Goal: Task Accomplishment & Management: Manage account settings

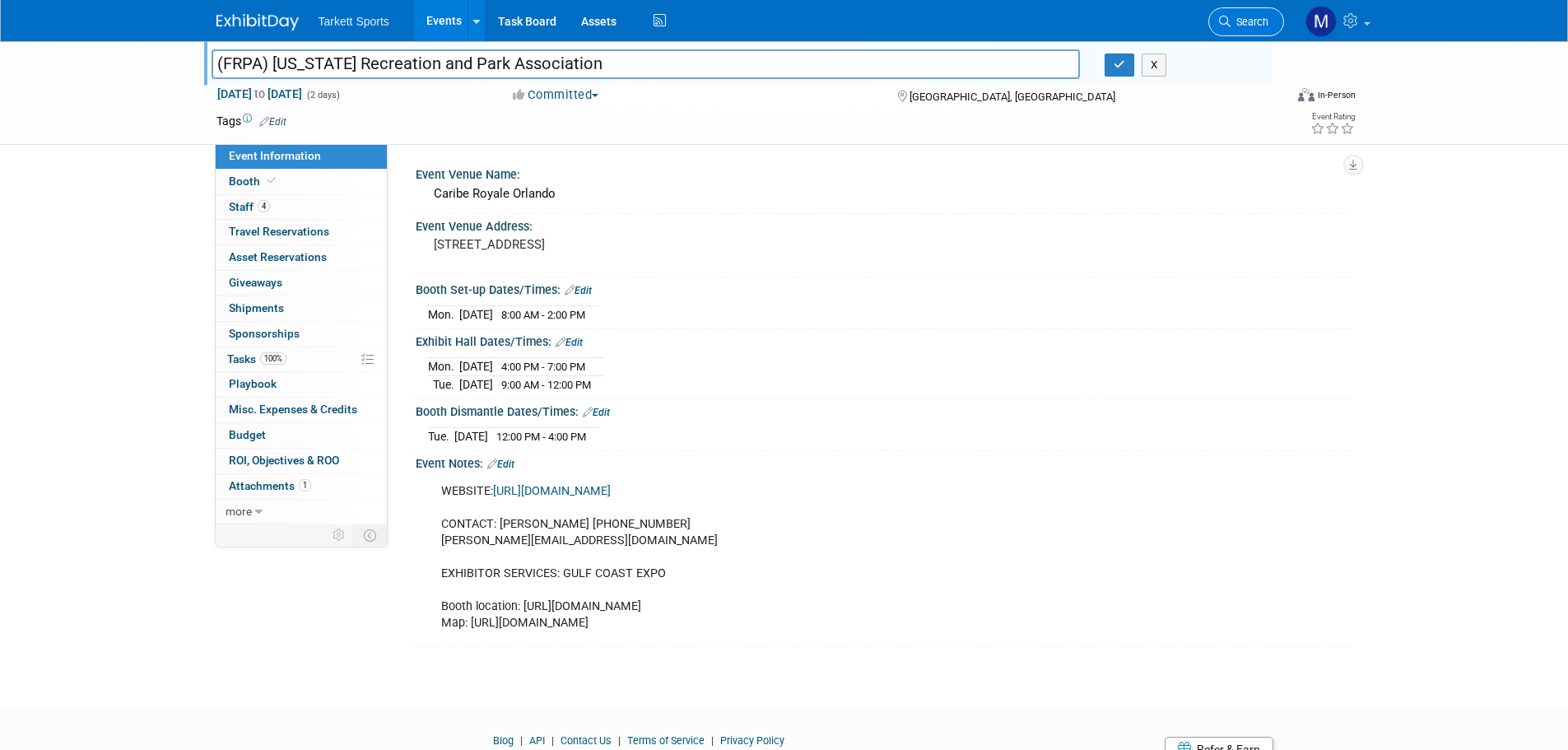
click at [1228, 13] on link "Search" at bounding box center [1246, 22] width 76 height 29
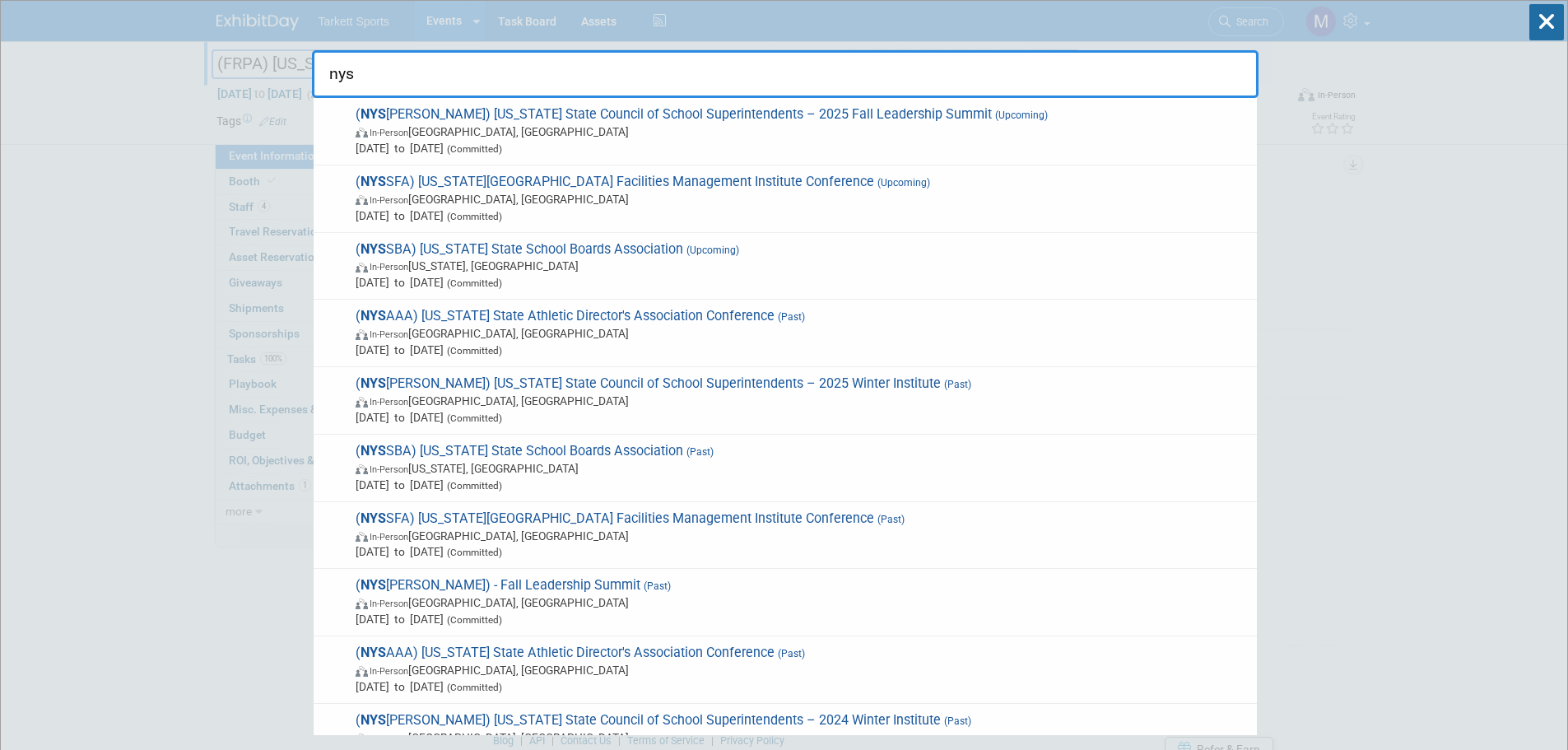
type input "nyss"
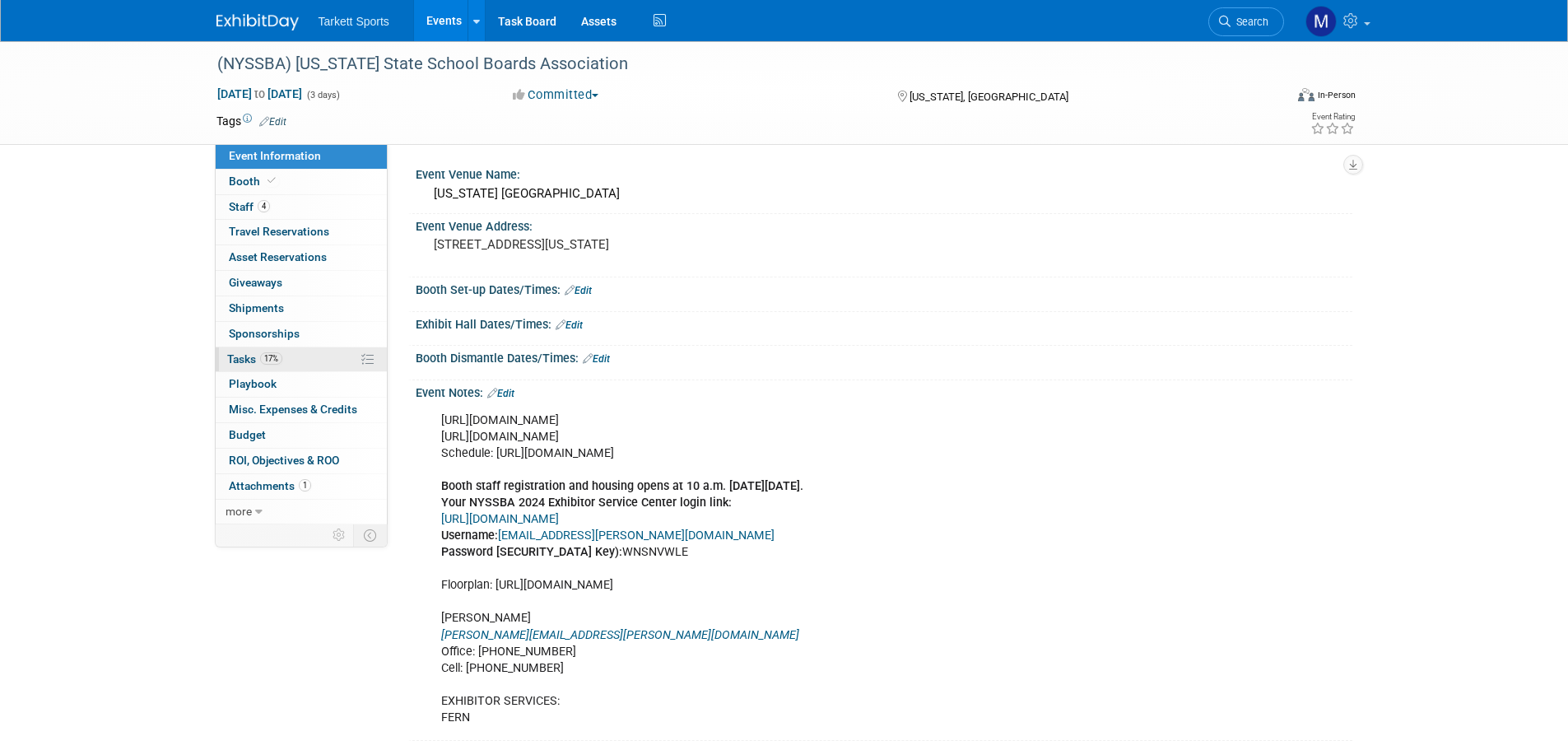
click at [312, 354] on link "17% Tasks 17%" at bounding box center [301, 360] width 171 height 25
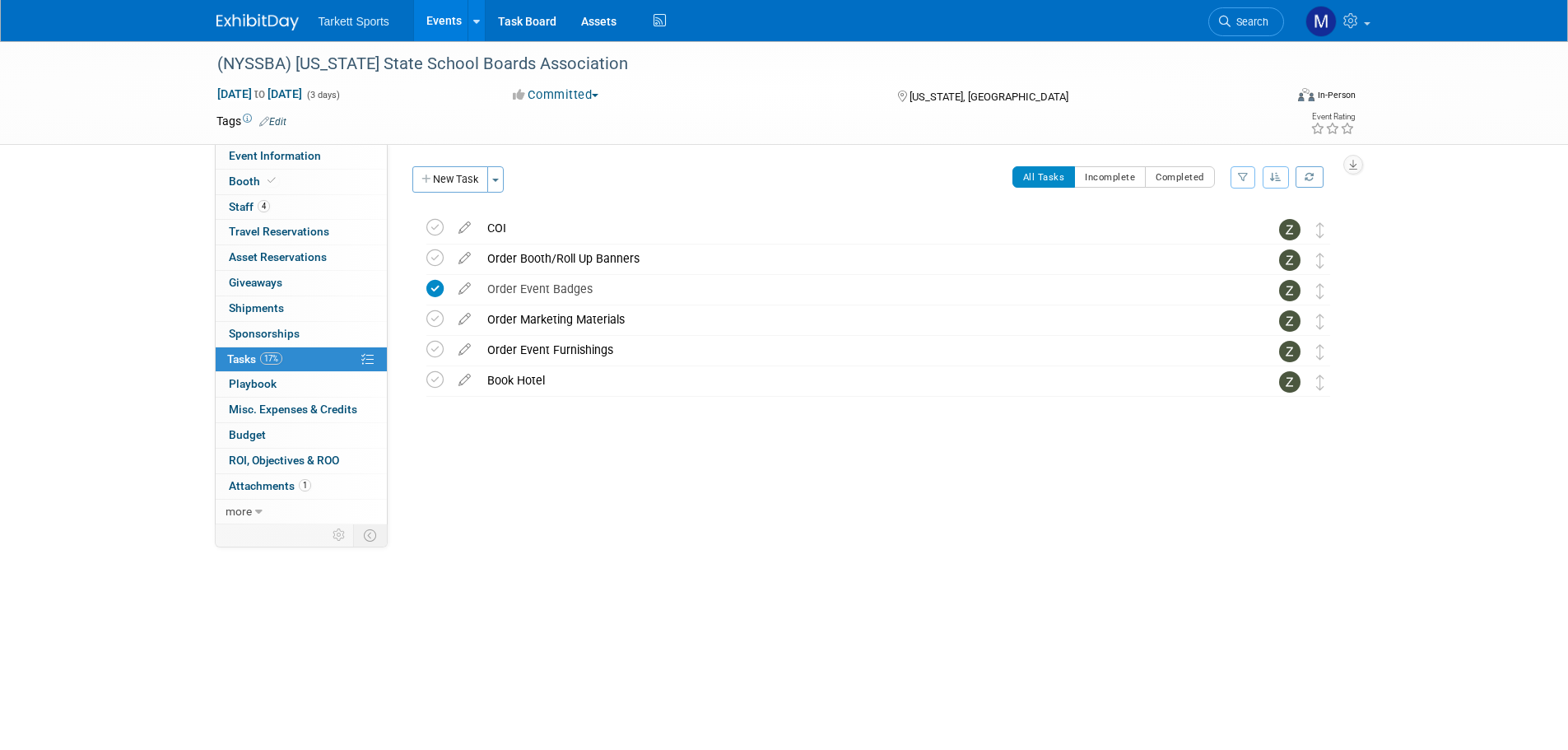
click at [1240, 23] on span "Search" at bounding box center [1249, 22] width 38 height 13
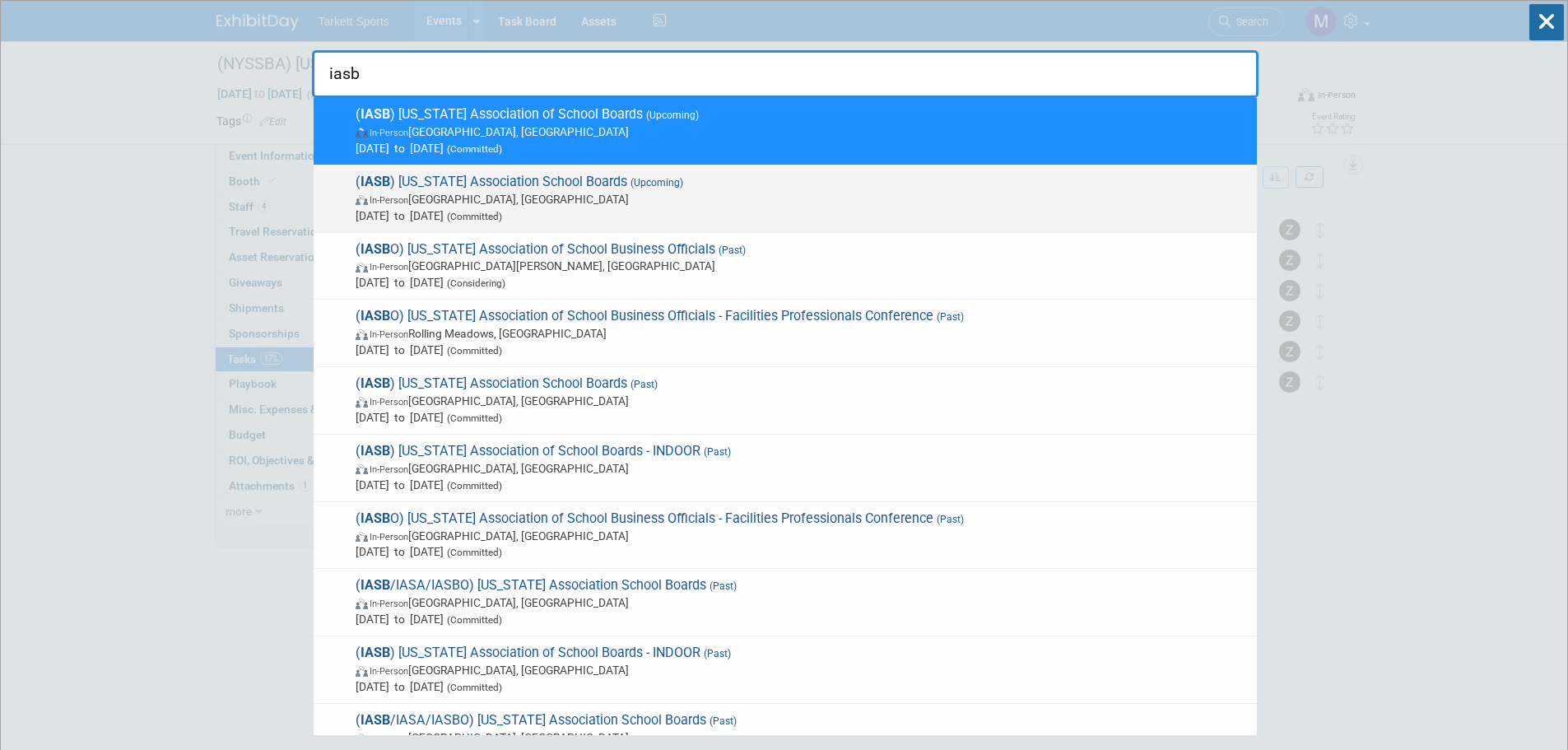
type input "iasb"
click at [521, 194] on span "In-Person Chicago, IL" at bounding box center [802, 199] width 893 height 16
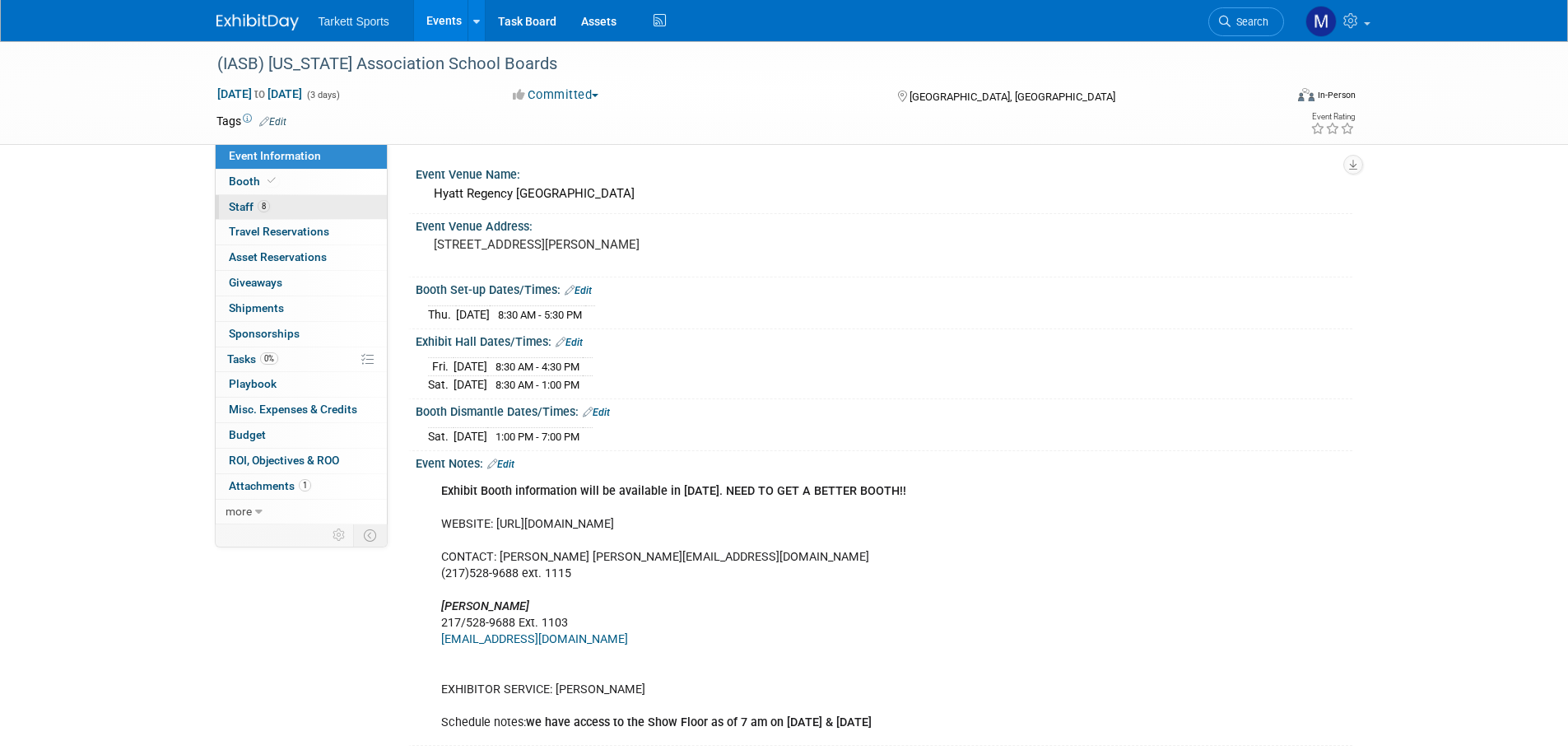
click at [264, 214] on link "8 Staff 8" at bounding box center [301, 208] width 171 height 25
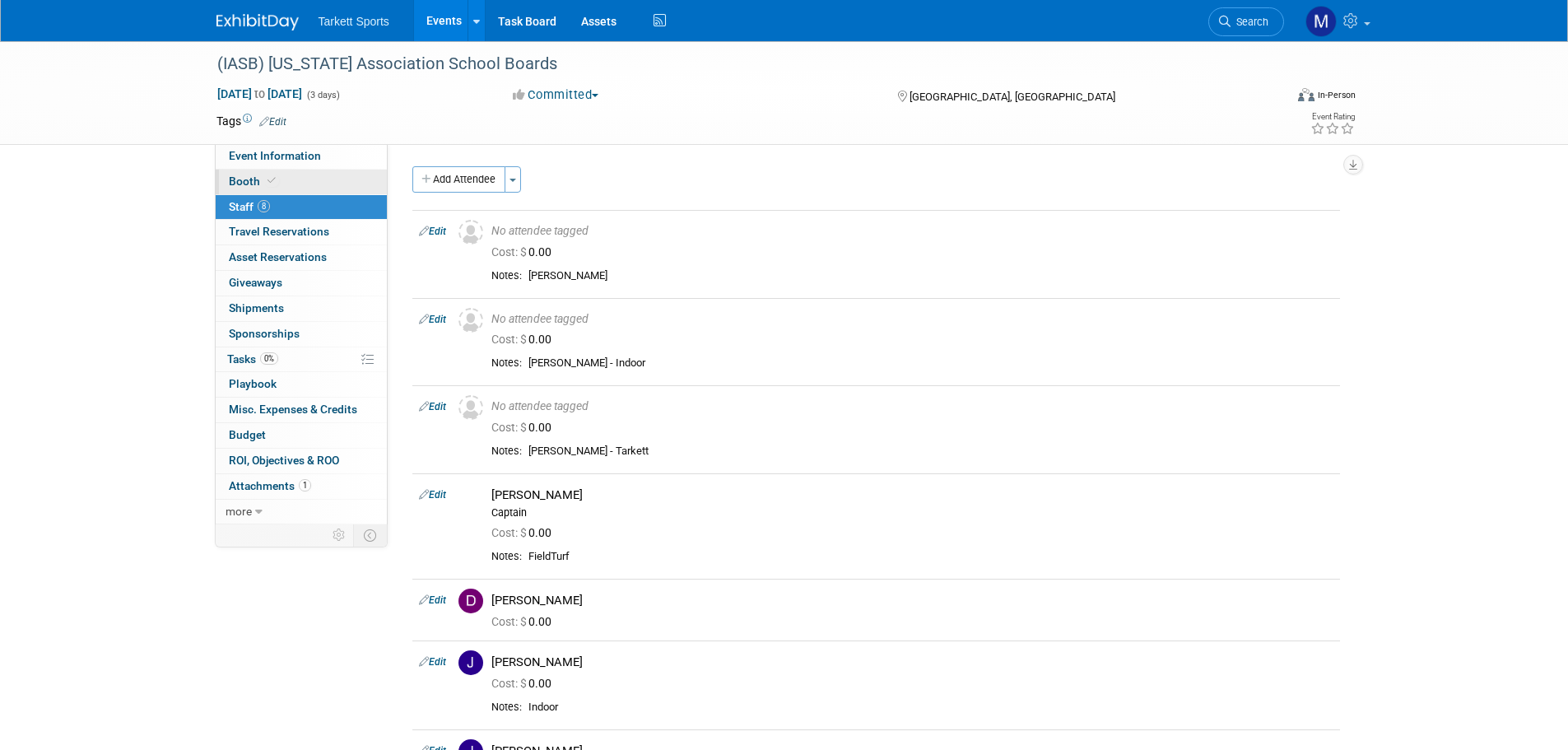
click at [314, 178] on link "Booth" at bounding box center [301, 182] width 171 height 25
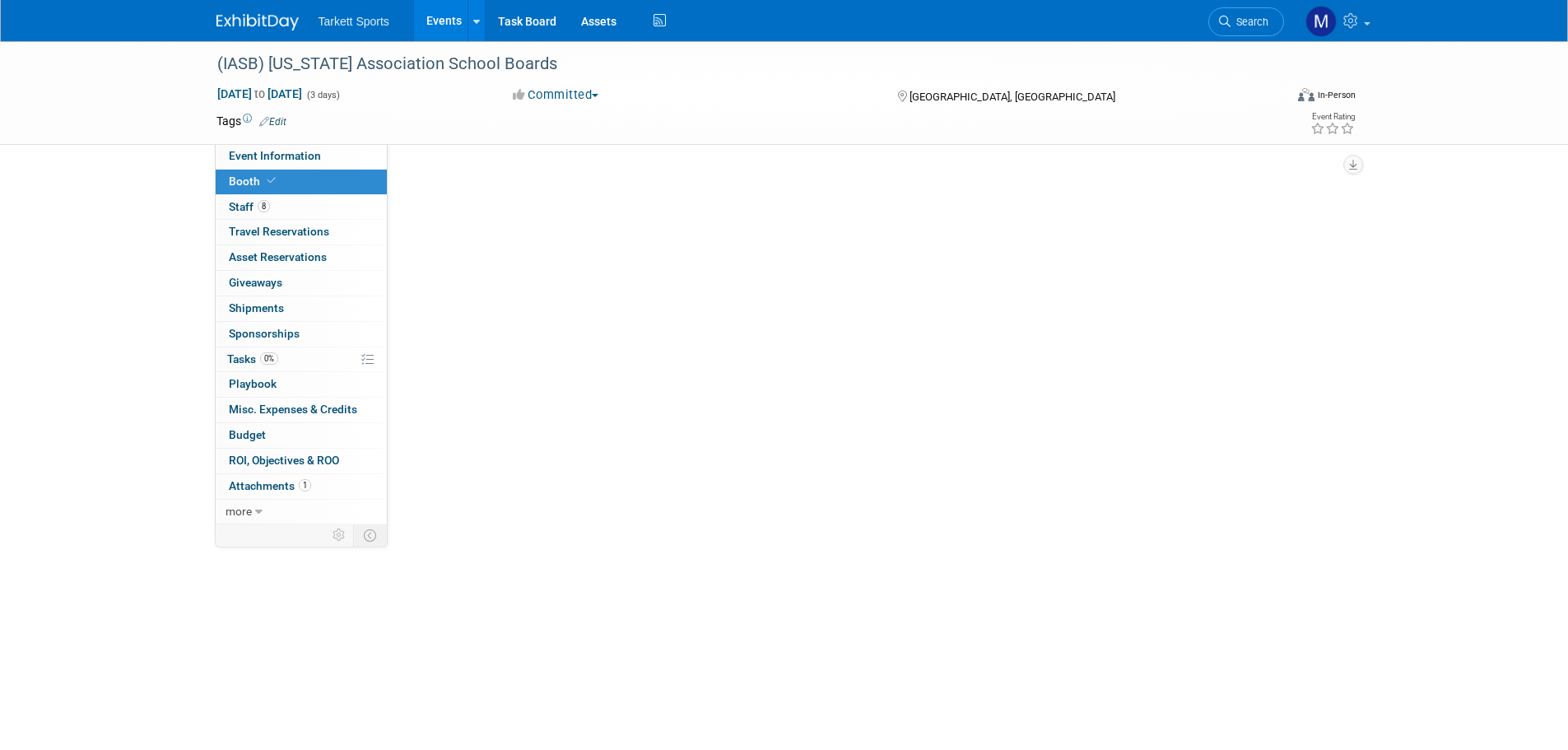
select select "FieldTurf, [PERSON_NAME], Indoor"
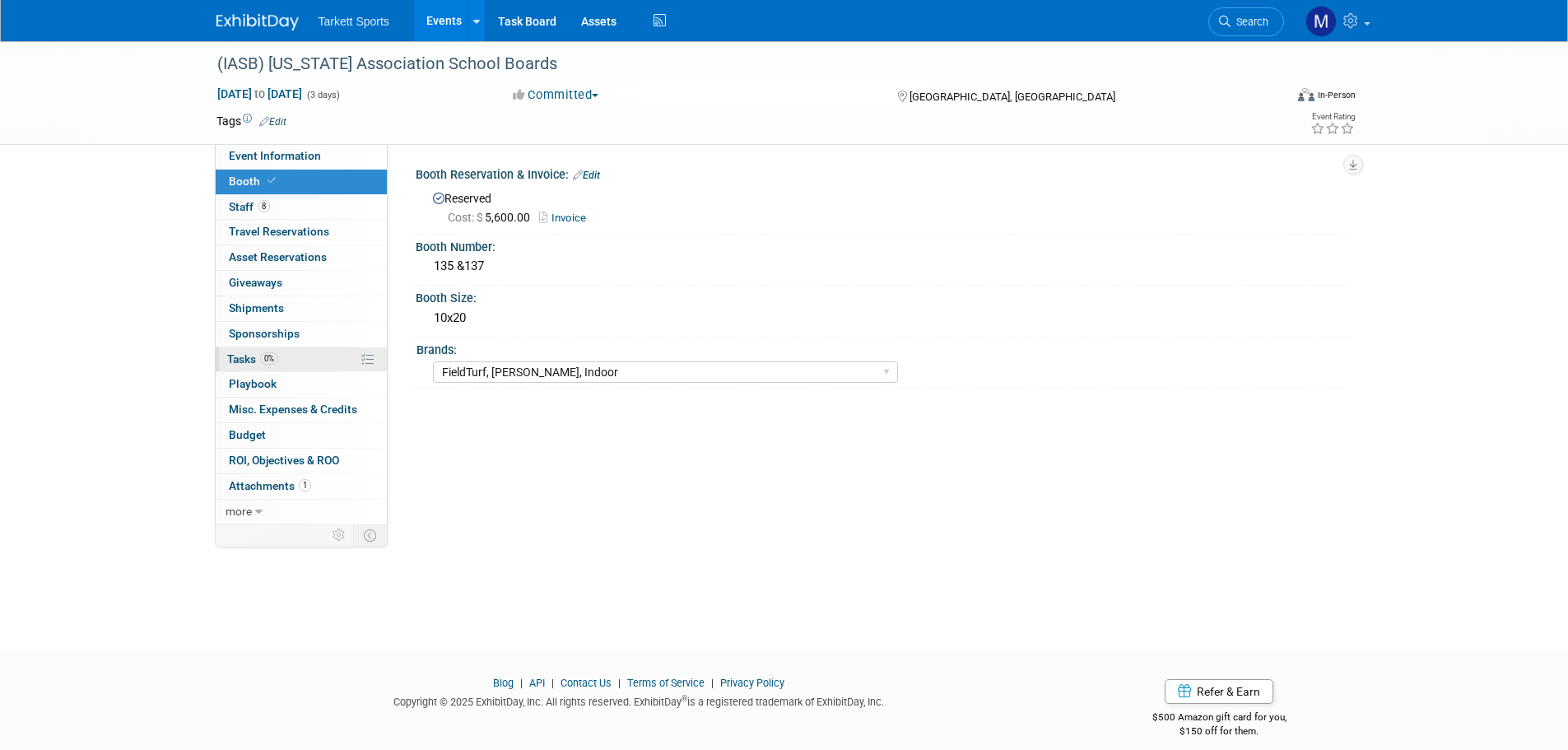
click at [309, 369] on link "0% Tasks 0%" at bounding box center [301, 360] width 171 height 25
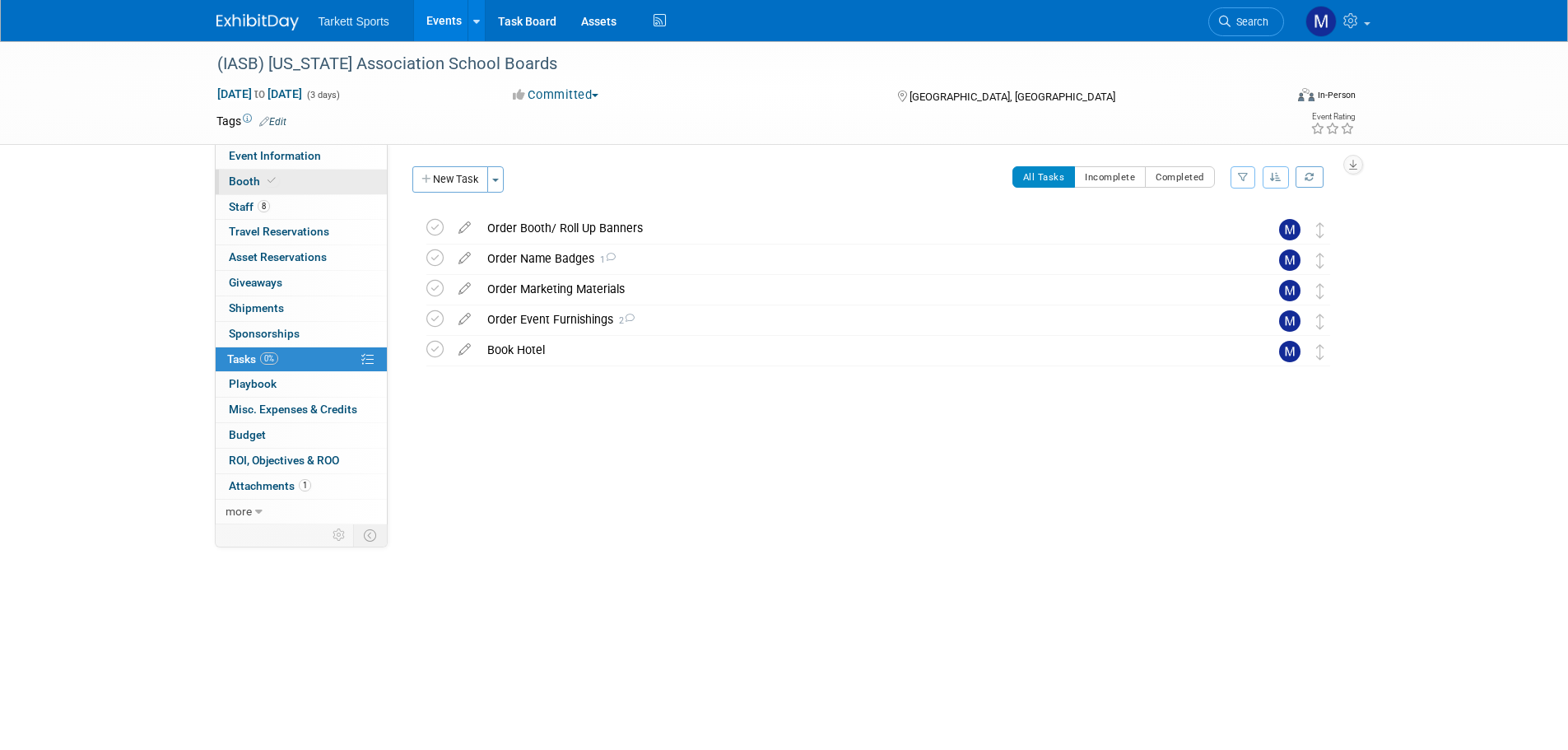
click at [329, 187] on link "Booth" at bounding box center [301, 182] width 171 height 25
select select "FieldTurf, [PERSON_NAME], Indoor"
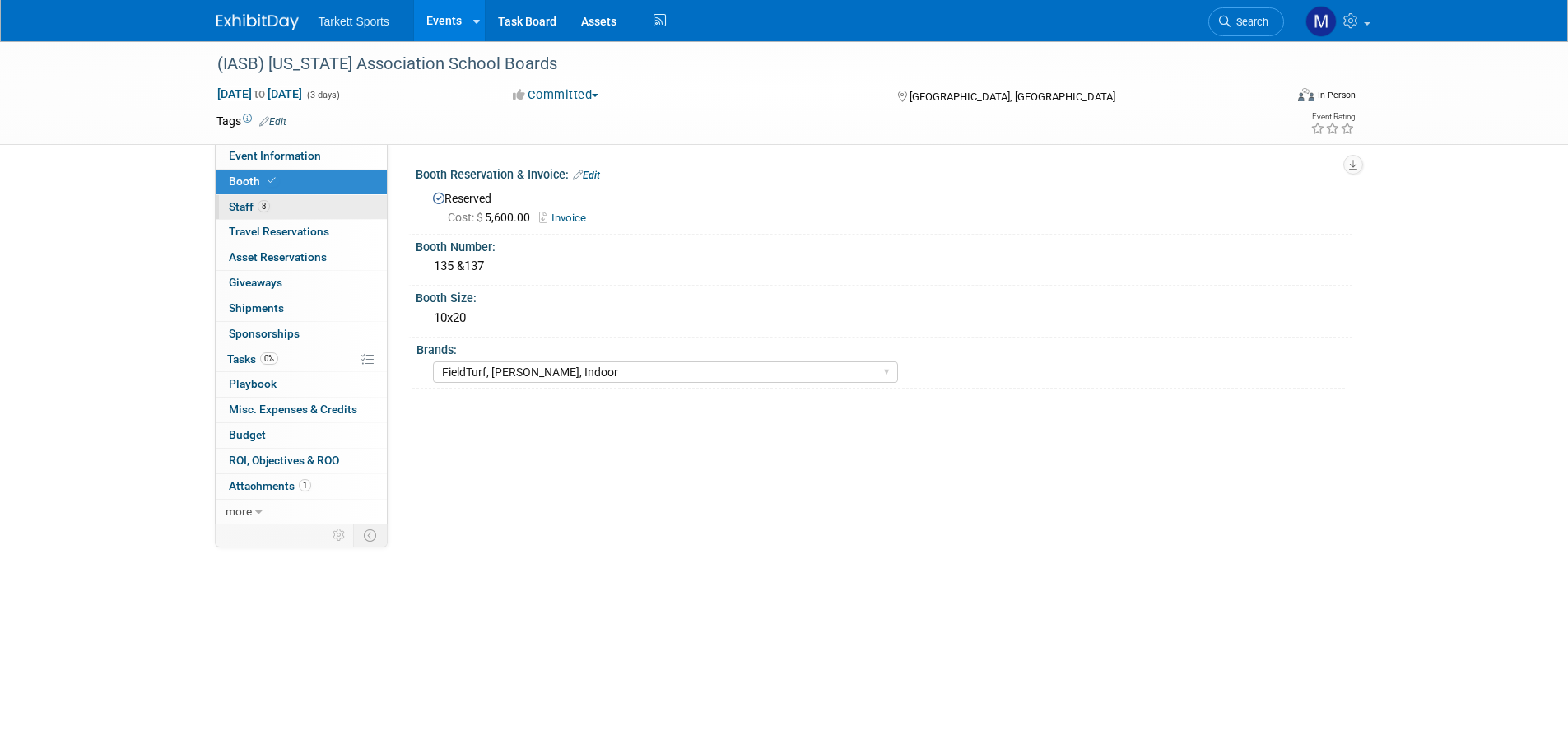
click at [307, 202] on link "8 Staff 8" at bounding box center [301, 208] width 171 height 25
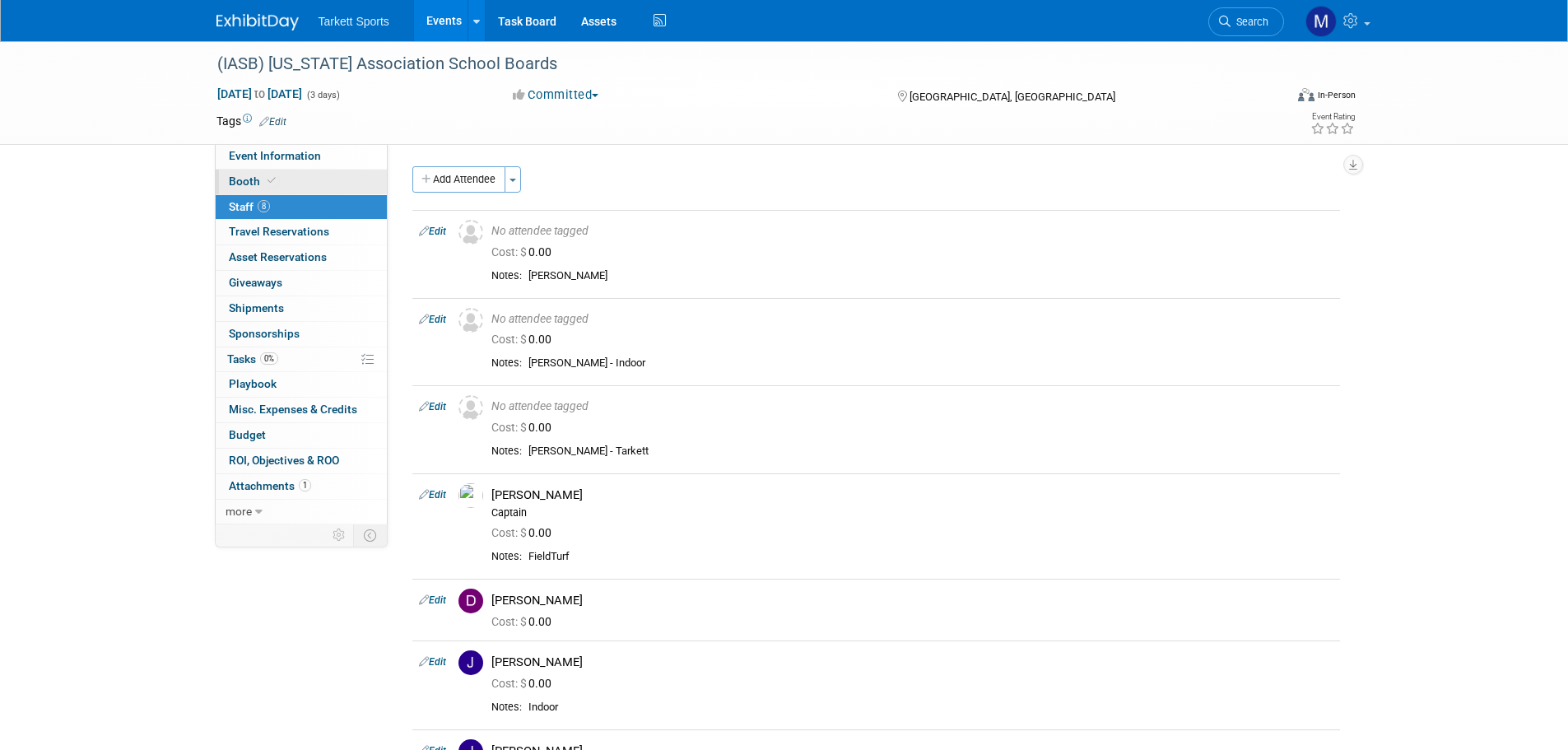
click at [316, 182] on link "Booth" at bounding box center [301, 182] width 171 height 25
select select "FieldTurf, [PERSON_NAME], Indoor"
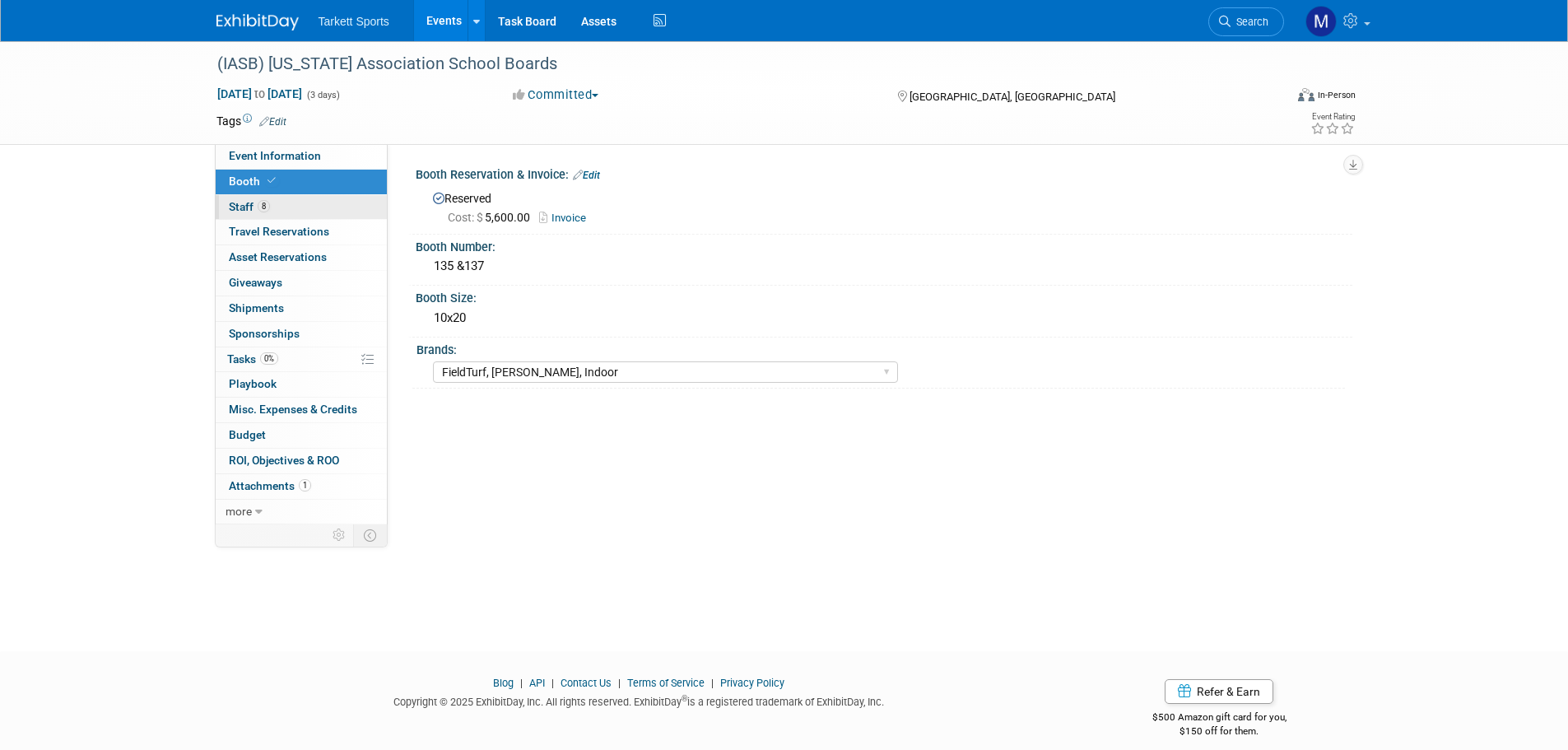
click at [301, 207] on link "8 Staff 8" at bounding box center [301, 208] width 171 height 25
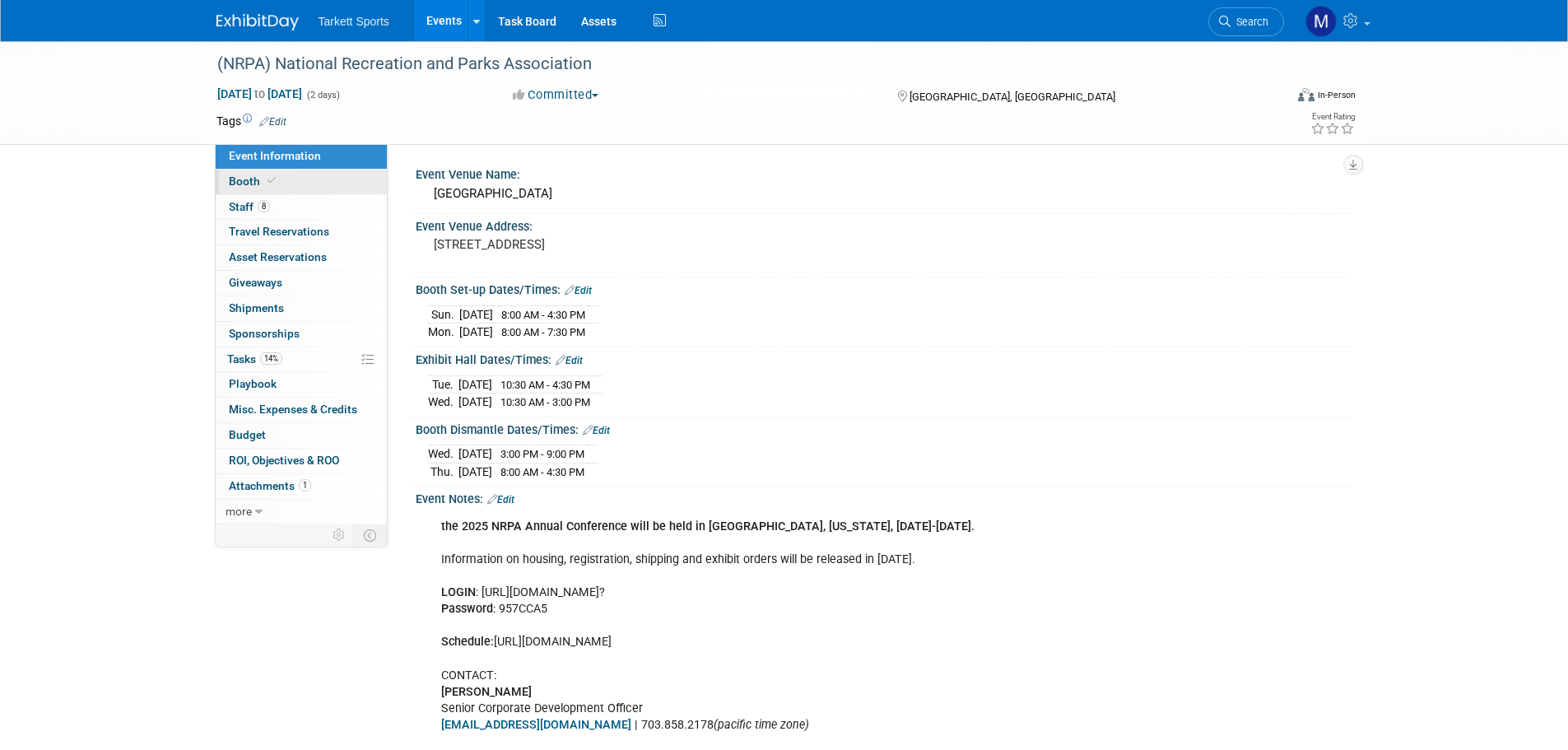
click at [302, 177] on link "Booth" at bounding box center [301, 182] width 171 height 25
select select "FieldTurf, [PERSON_NAME], Indoor, Tarkett Sports Construction"
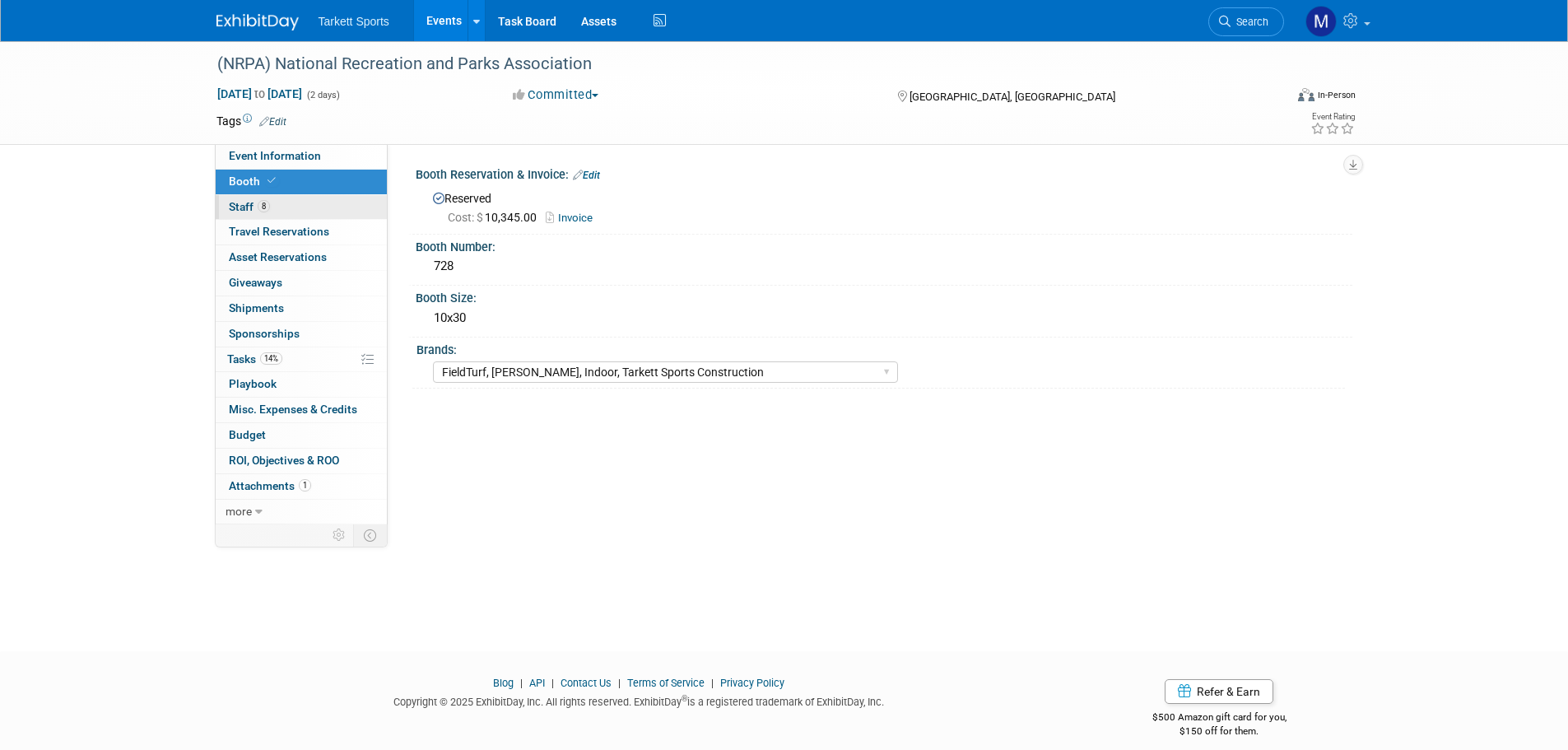
click at [303, 208] on link "8 Staff 8" at bounding box center [301, 208] width 171 height 25
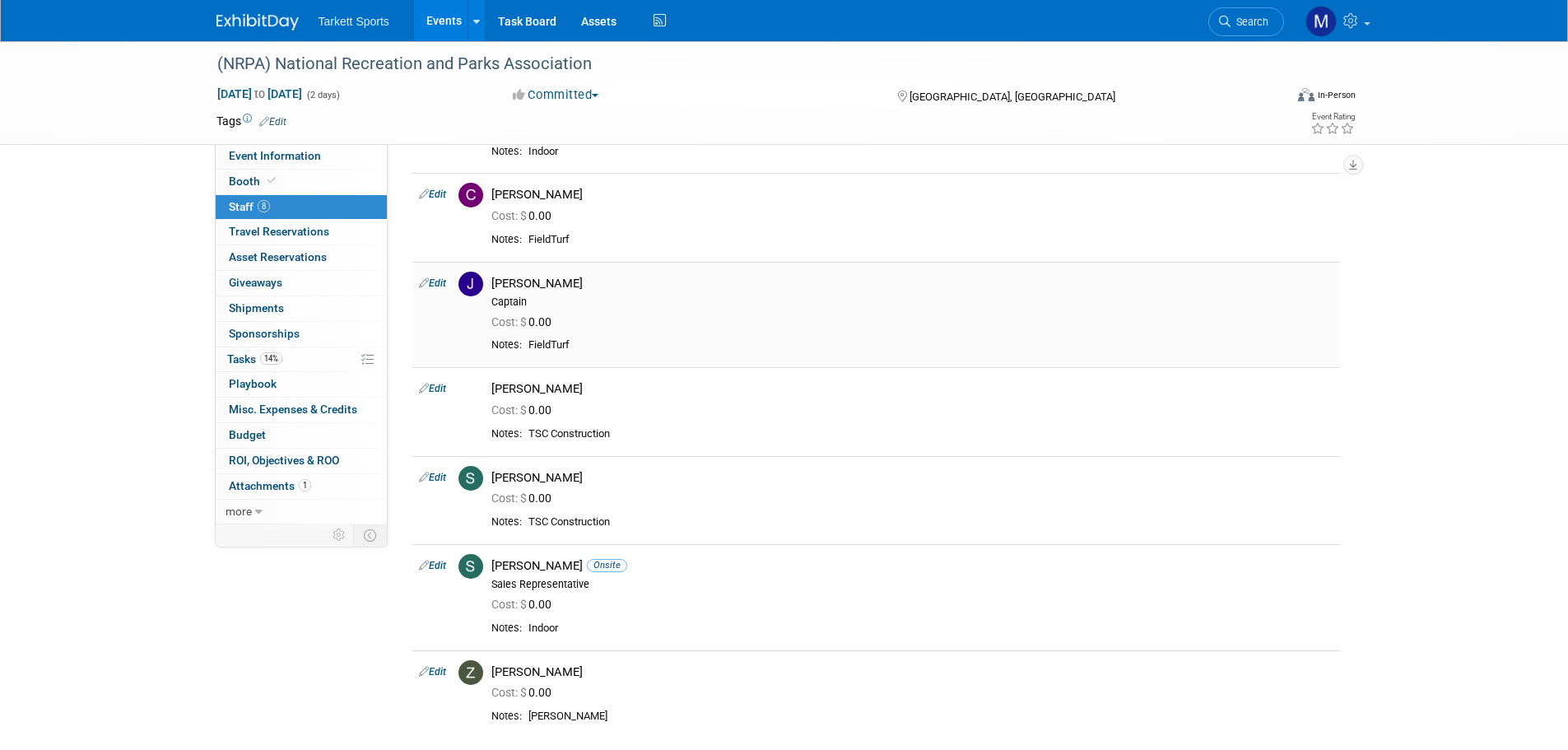
scroll to position [329, 0]
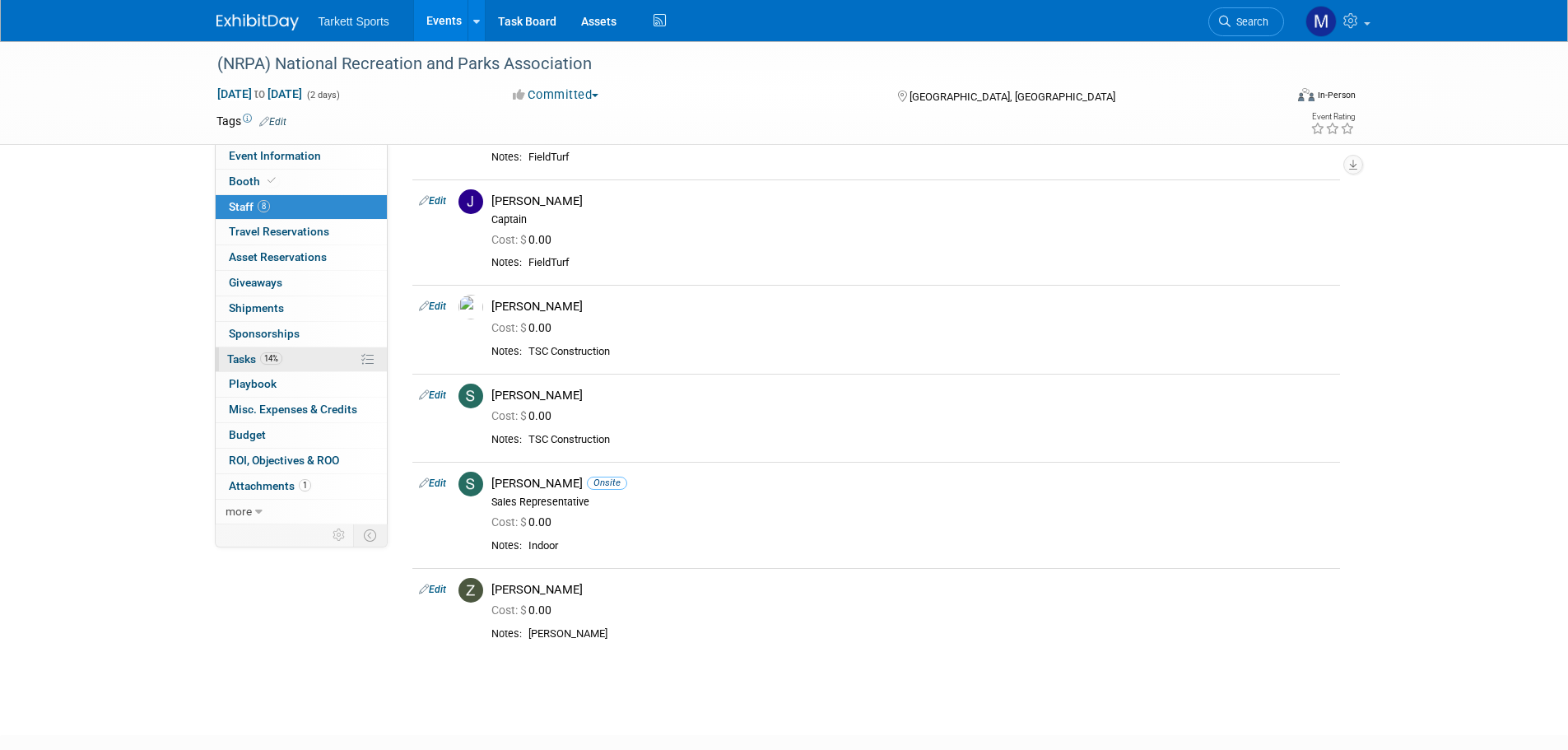
click at [323, 353] on link "14% Tasks 14%" at bounding box center [301, 360] width 171 height 25
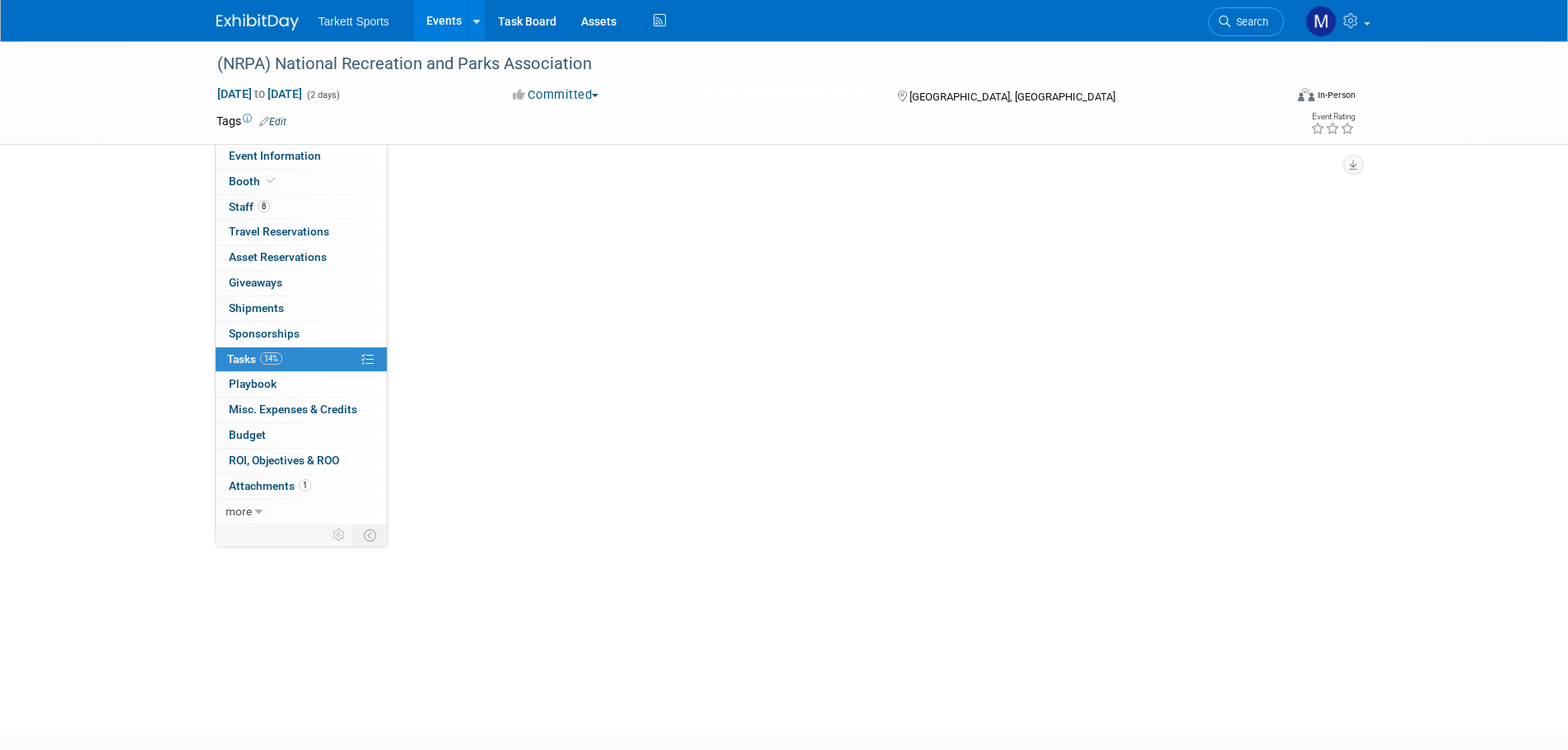
scroll to position [0, 0]
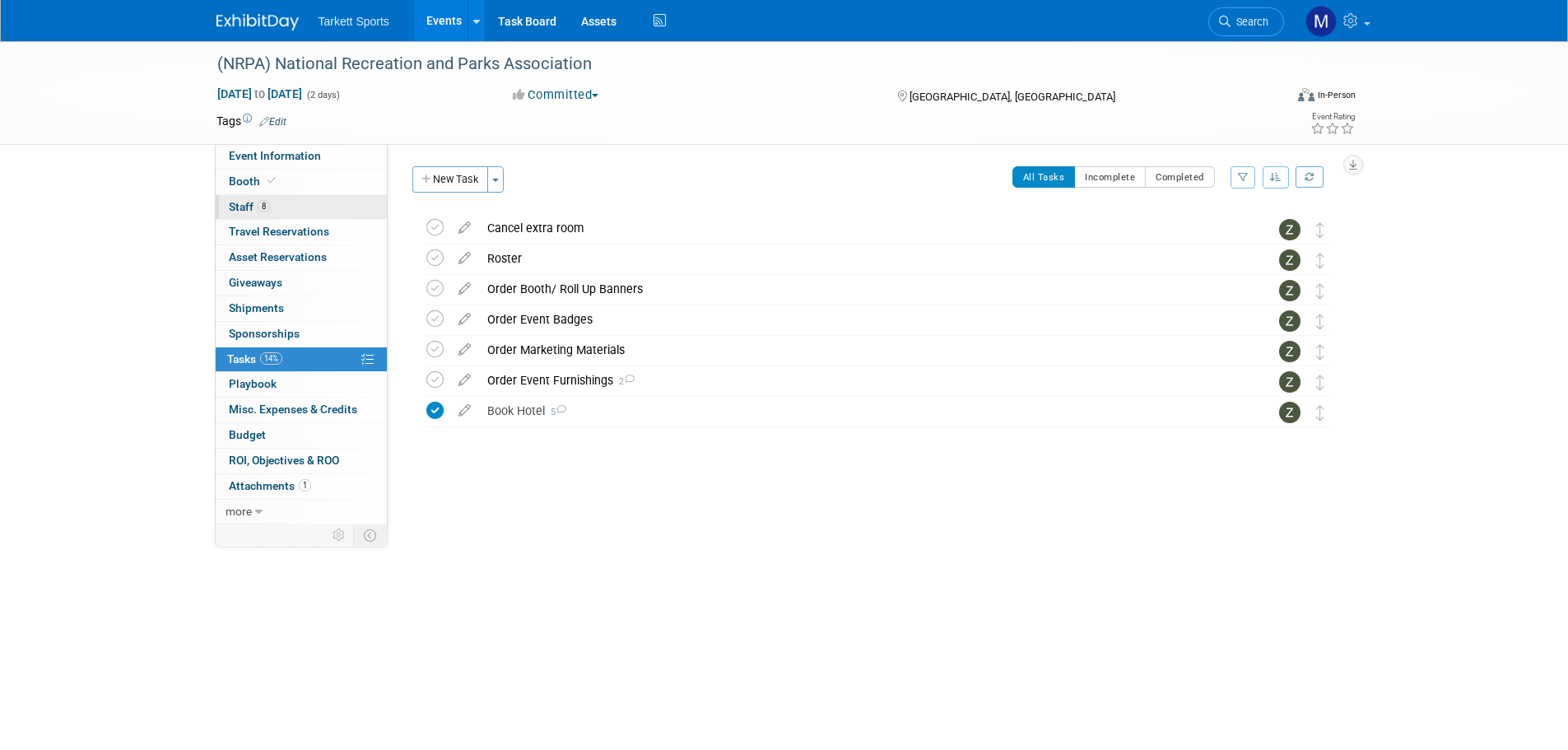
click at [330, 208] on link "8 Staff 8" at bounding box center [301, 208] width 171 height 25
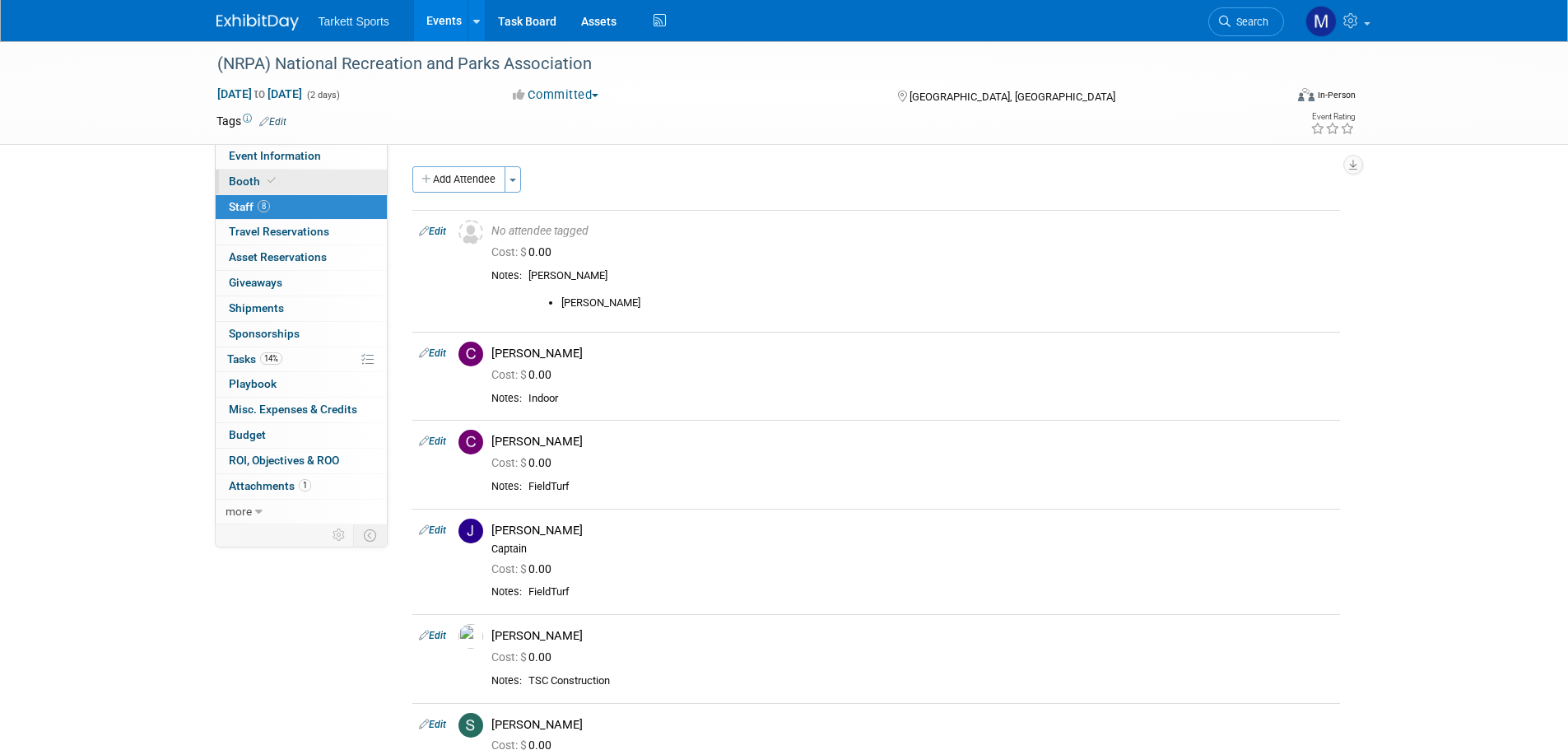
click at [316, 189] on link "Booth" at bounding box center [301, 182] width 171 height 25
select select "FieldTurf, [PERSON_NAME], Indoor, Tarkett Sports Construction"
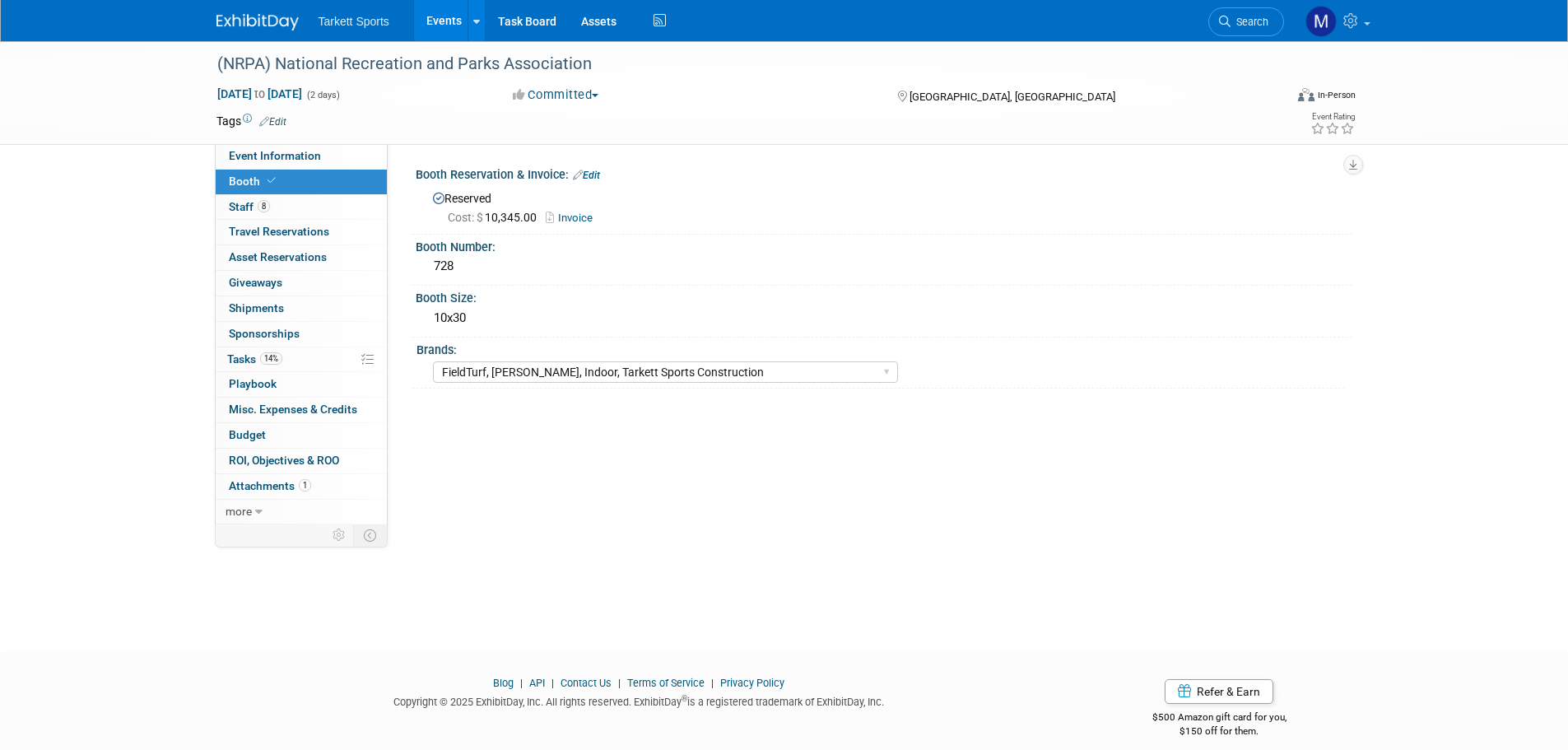
click at [568, 217] on link "Invoice" at bounding box center [573, 218] width 56 height 13
click at [289, 359] on link "14% Tasks 14%" at bounding box center [301, 360] width 171 height 25
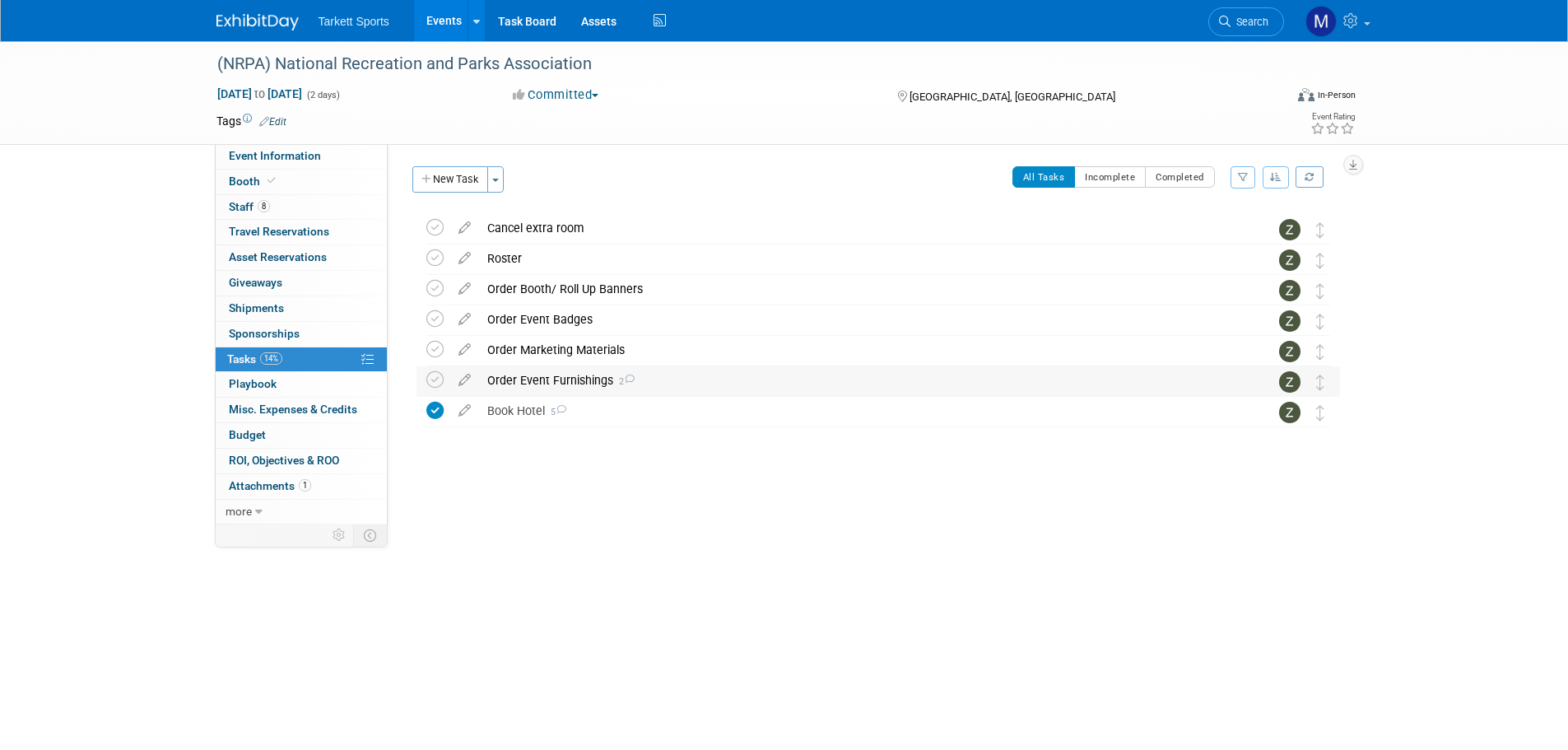
click at [547, 388] on div "Order Event Furnishings 2" at bounding box center [863, 380] width 767 height 28
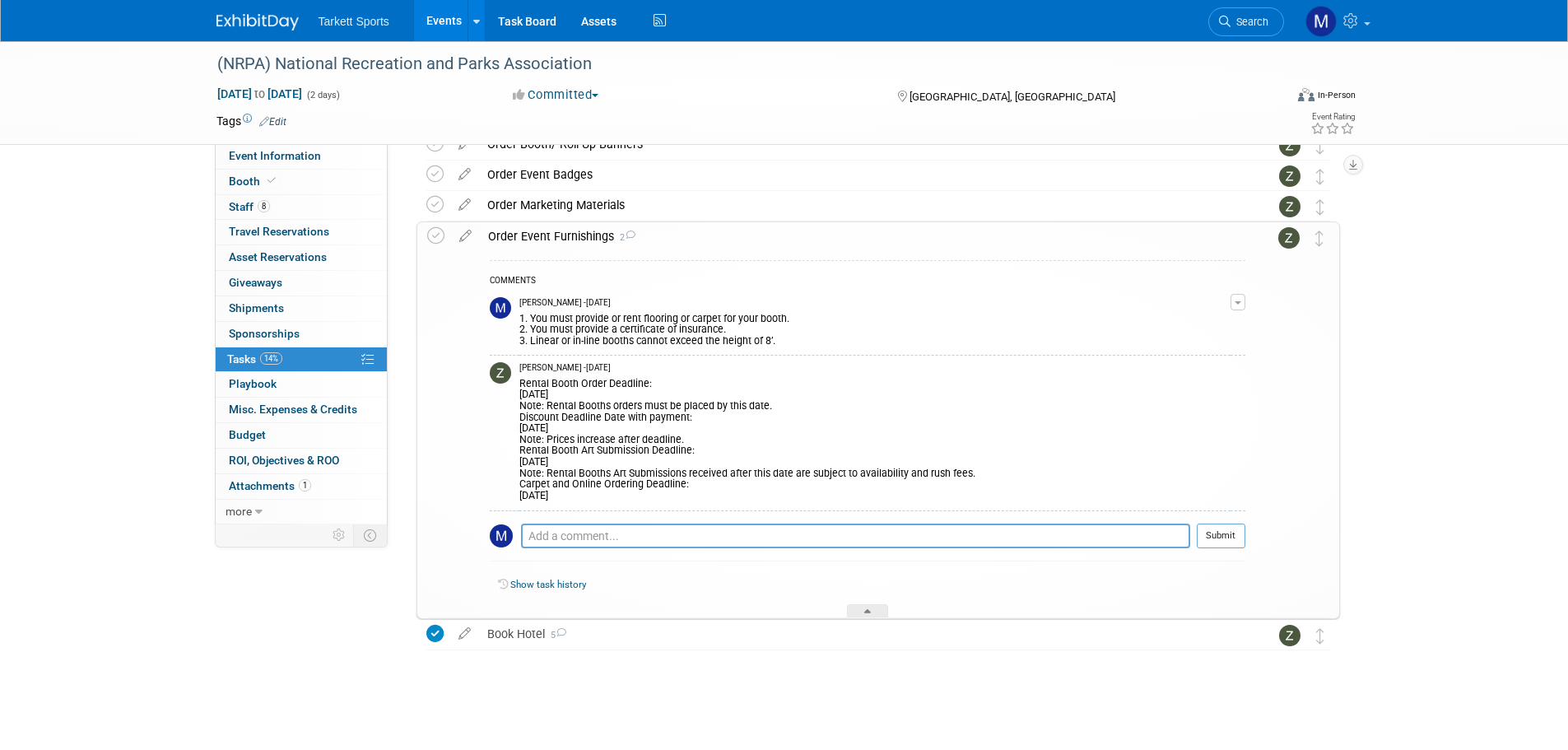
scroll to position [146, 0]
click at [523, 639] on div "Book Hotel 5" at bounding box center [863, 633] width 767 height 28
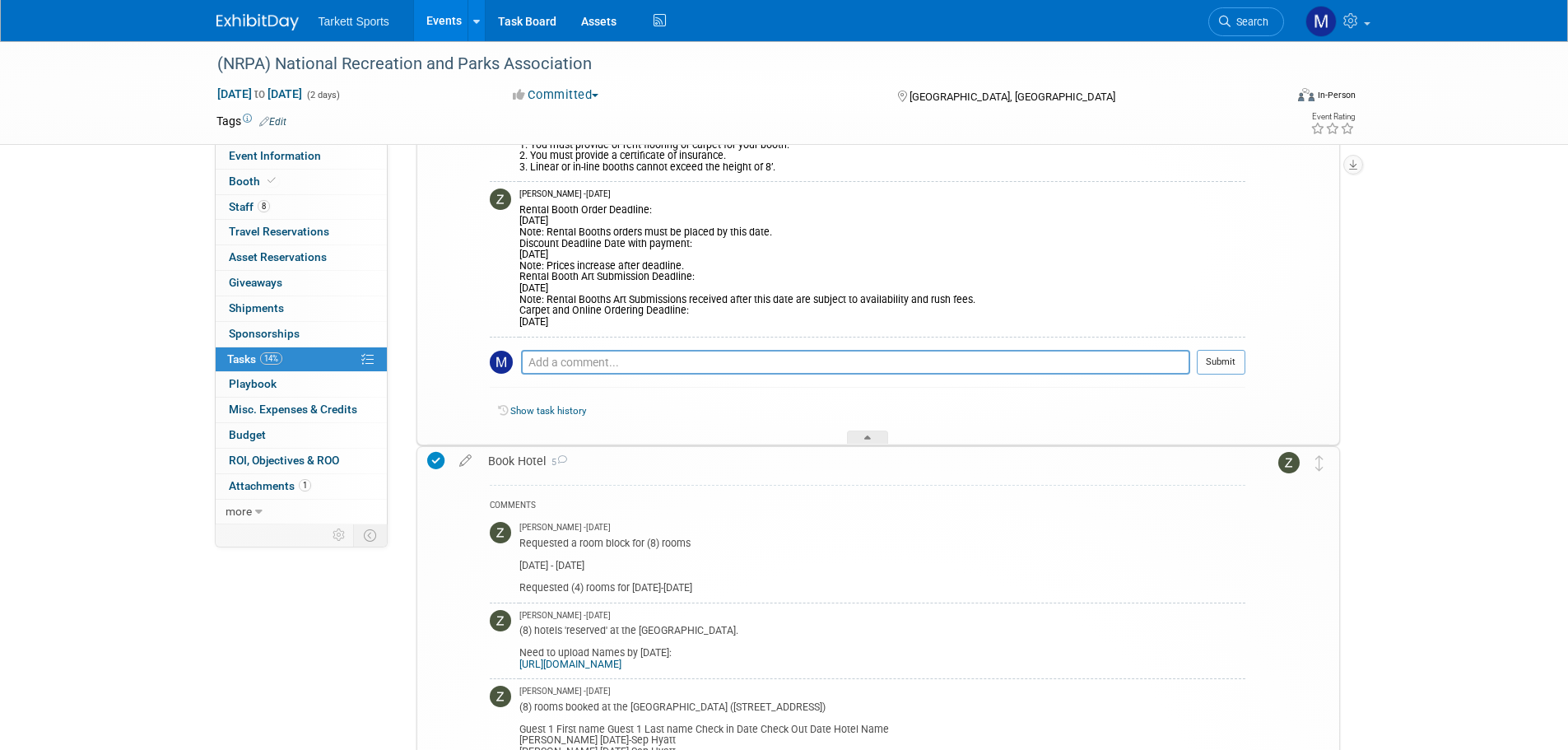
scroll to position [310, 0]
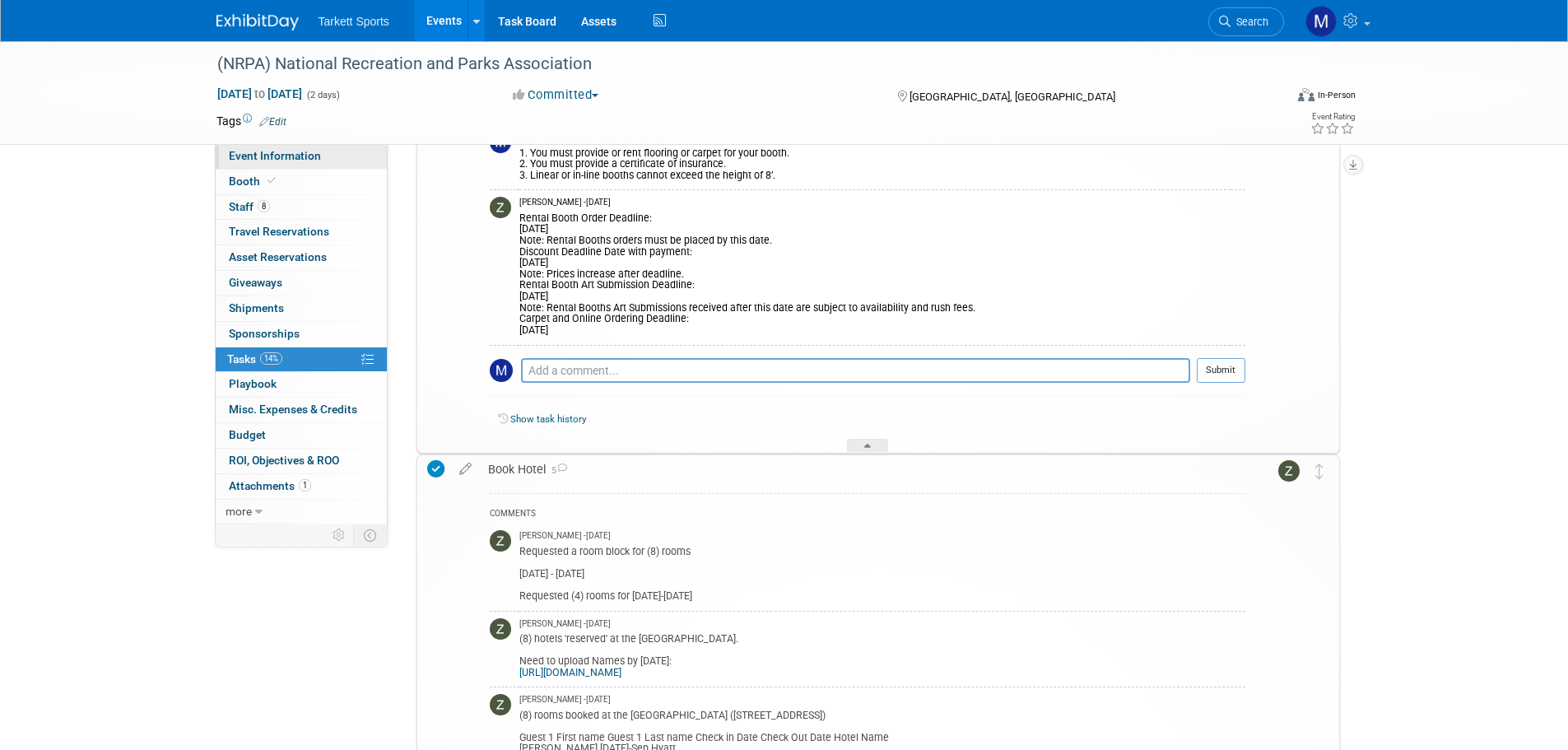
drag, startPoint x: 313, startPoint y: 161, endPoint x: 323, endPoint y: 163, distance: 10.2
click at [313, 161] on span "Event Information" at bounding box center [274, 155] width 92 height 13
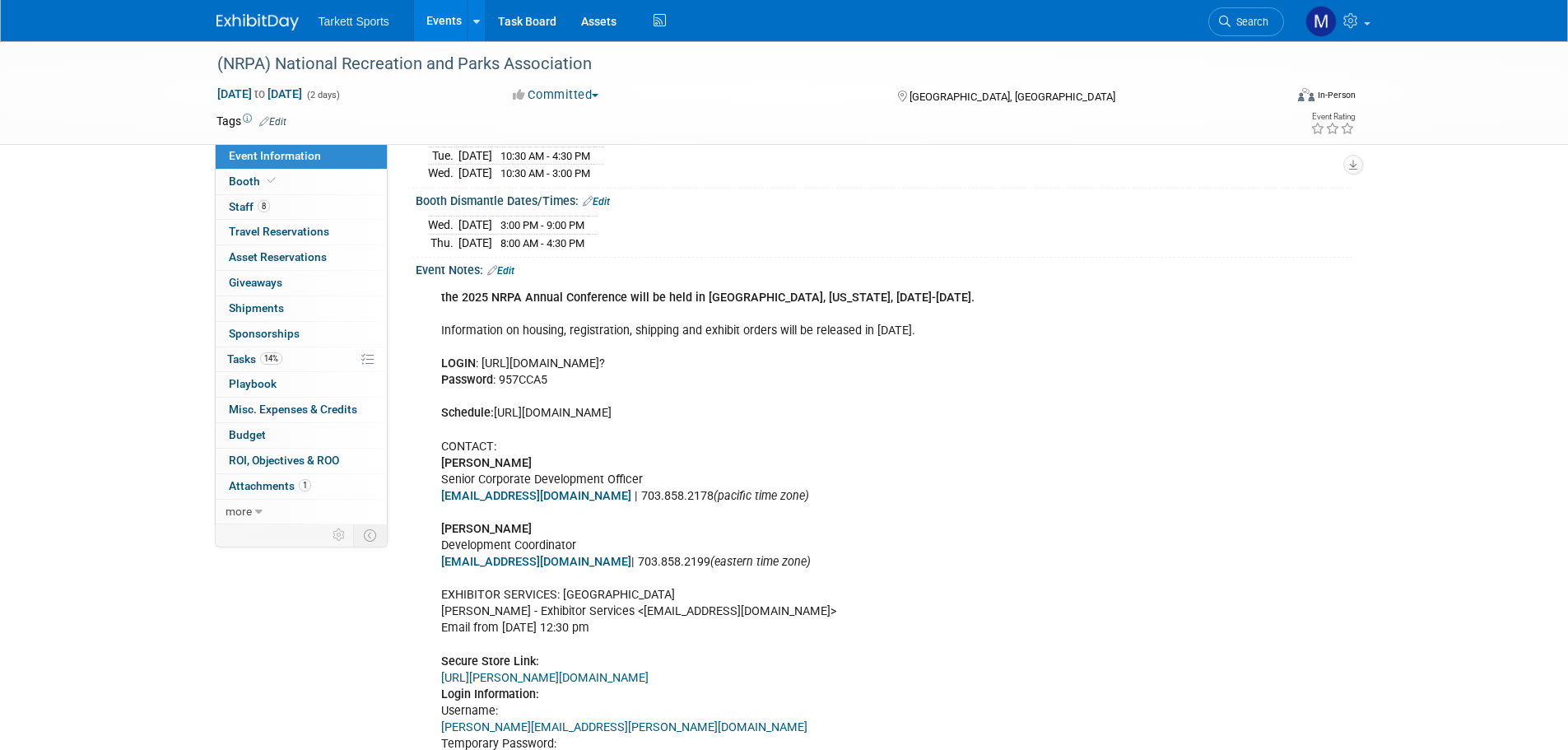
scroll to position [326, 0]
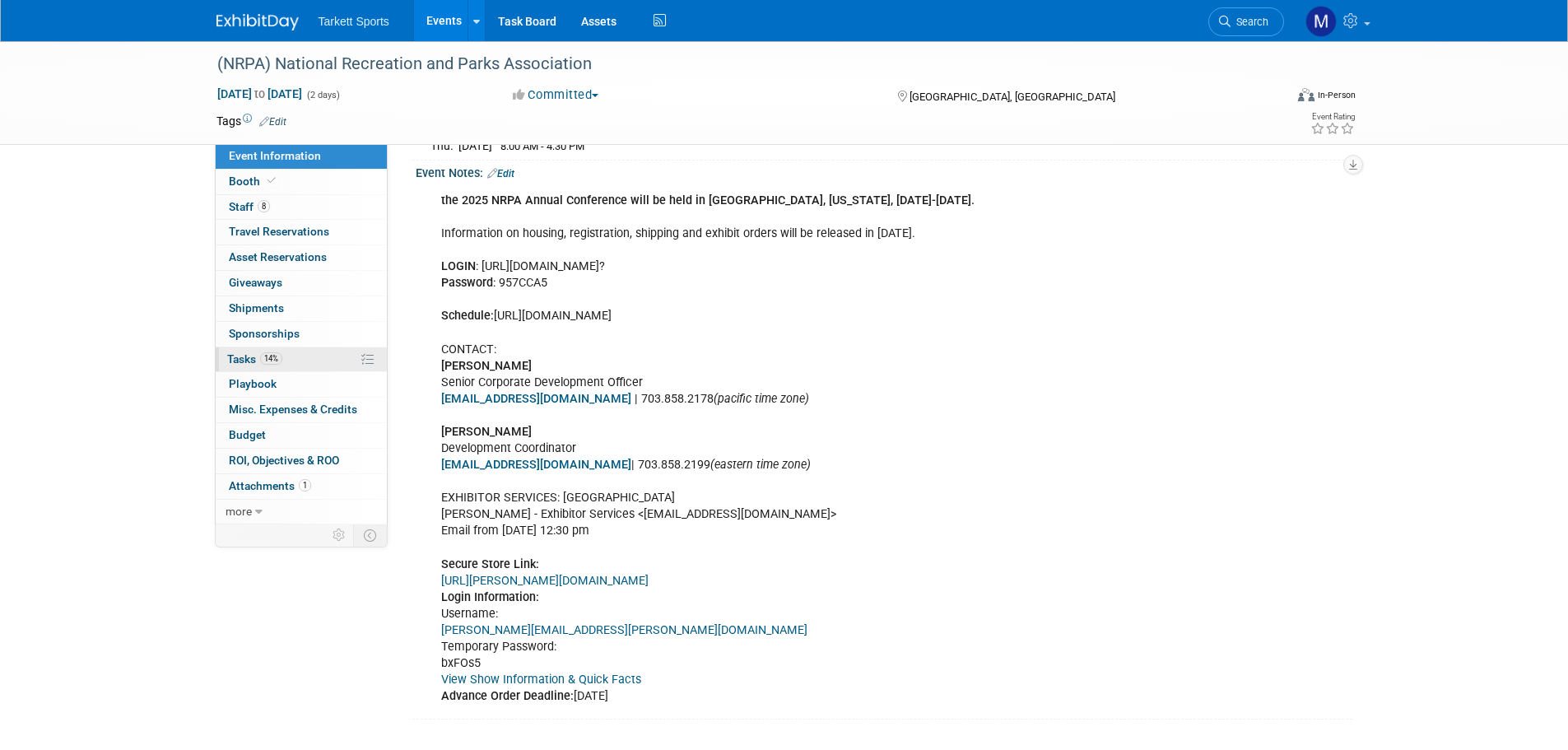
click at [263, 357] on span "14%" at bounding box center [271, 358] width 22 height 13
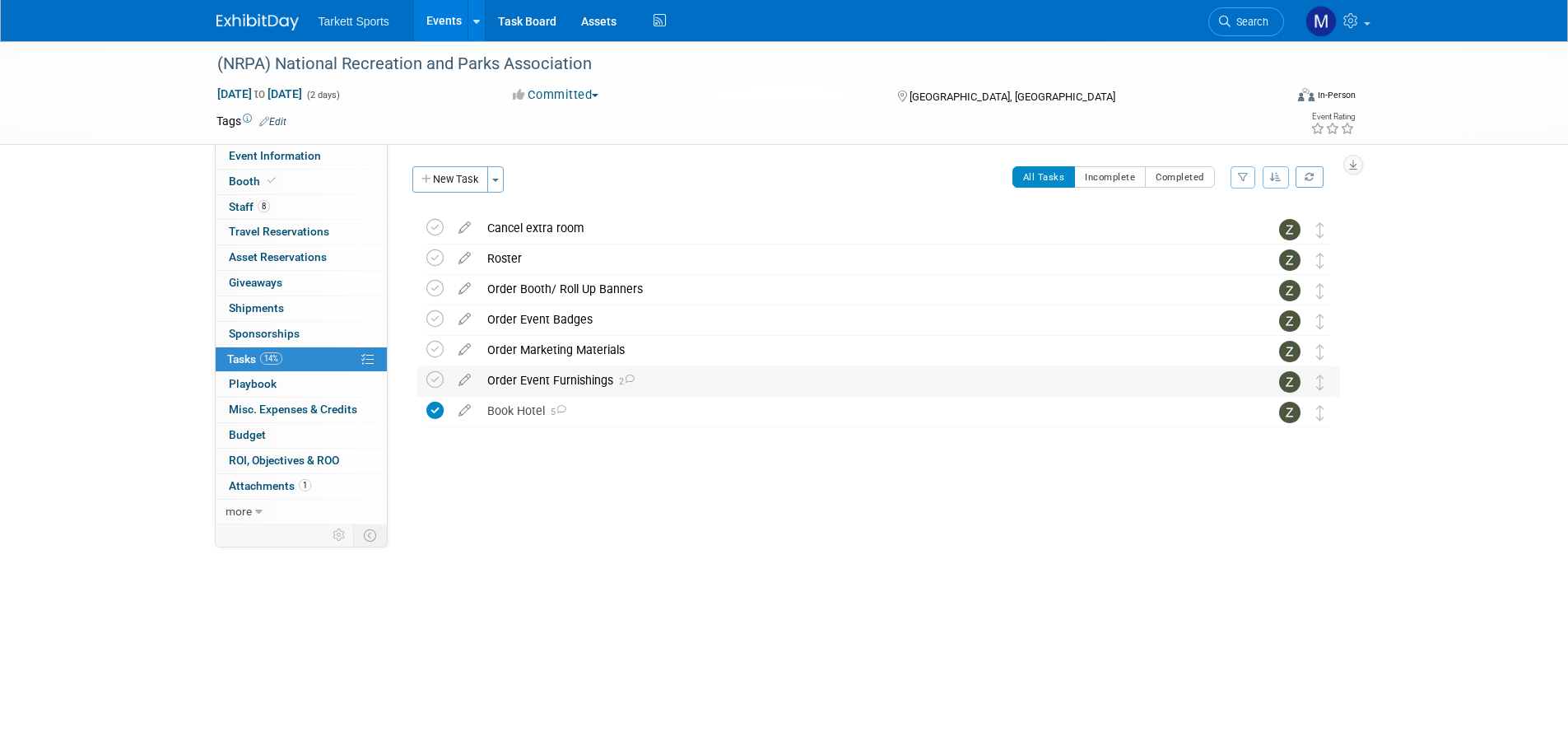
click at [533, 378] on div "Order Event Furnishings 2" at bounding box center [863, 380] width 767 height 28
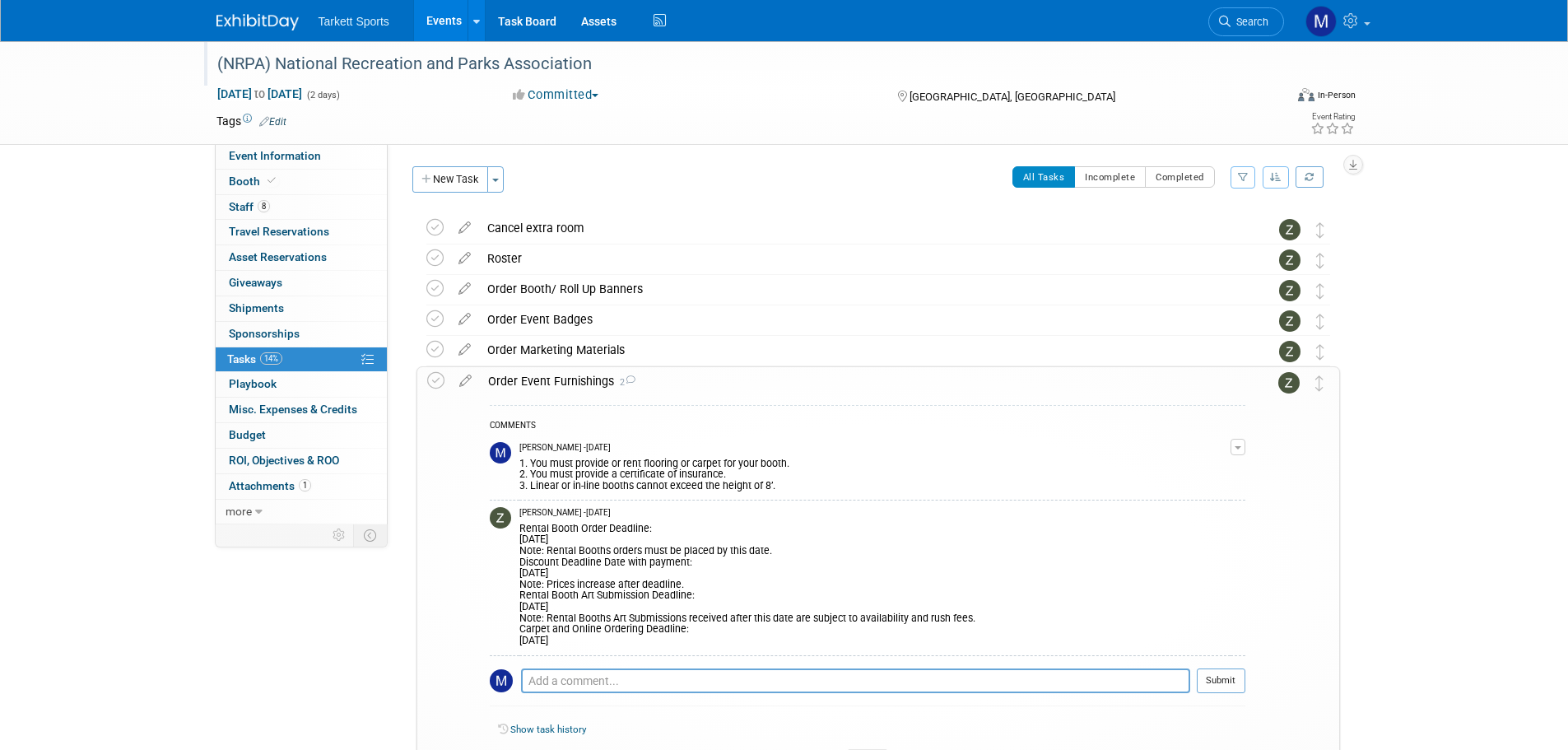
click at [471, 66] on div "(NRPA) National Recreation and Parks Association" at bounding box center [735, 64] width 1047 height 30
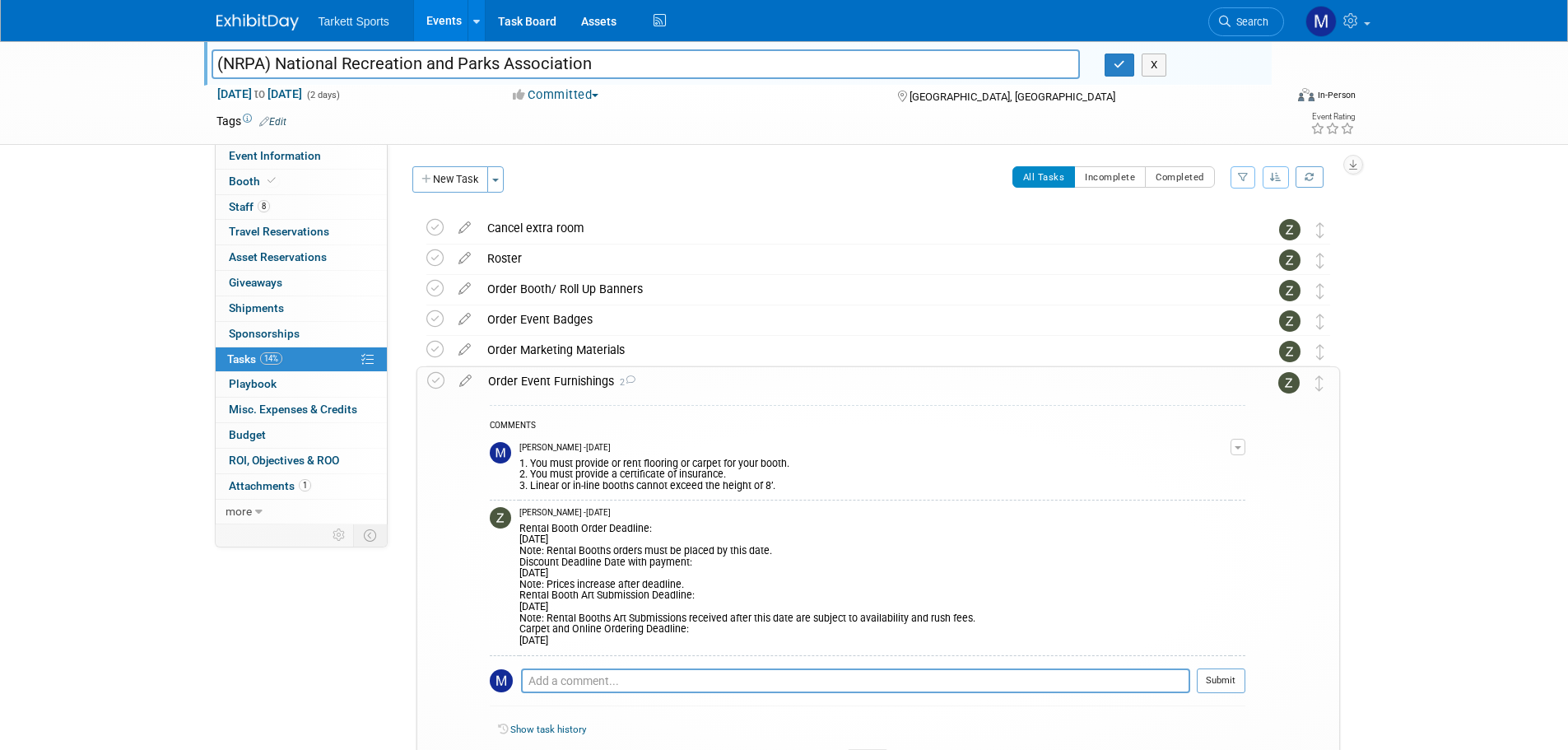
drag, startPoint x: 630, startPoint y: 64, endPoint x: -297, endPoint y: 72, distance: 927.0
click at [0, 72] on html "Tarkett Sports Events Add Event Bulk Upload Events Shareable Event Boards Recen…" at bounding box center [784, 375] width 1568 height 750
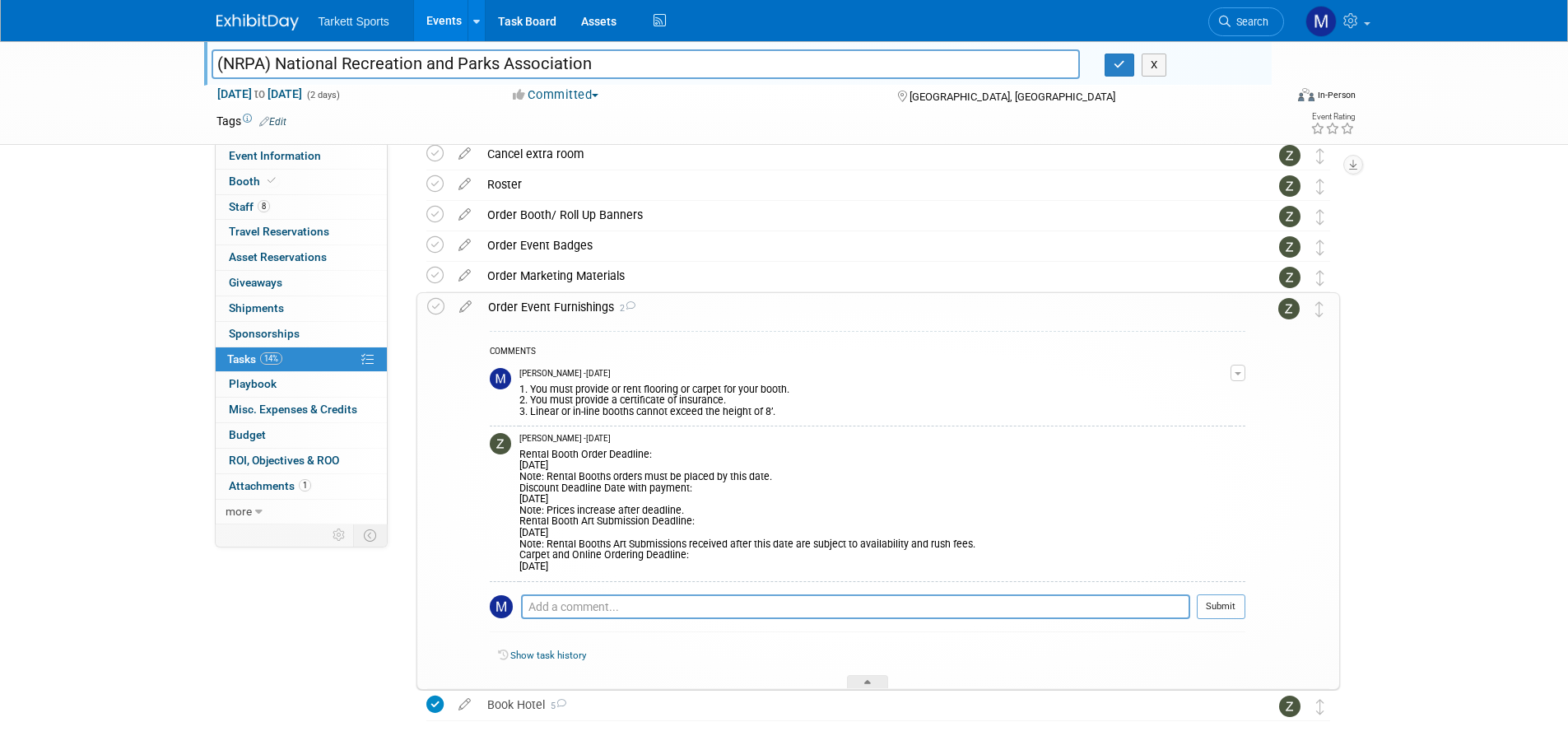
scroll to position [146, 0]
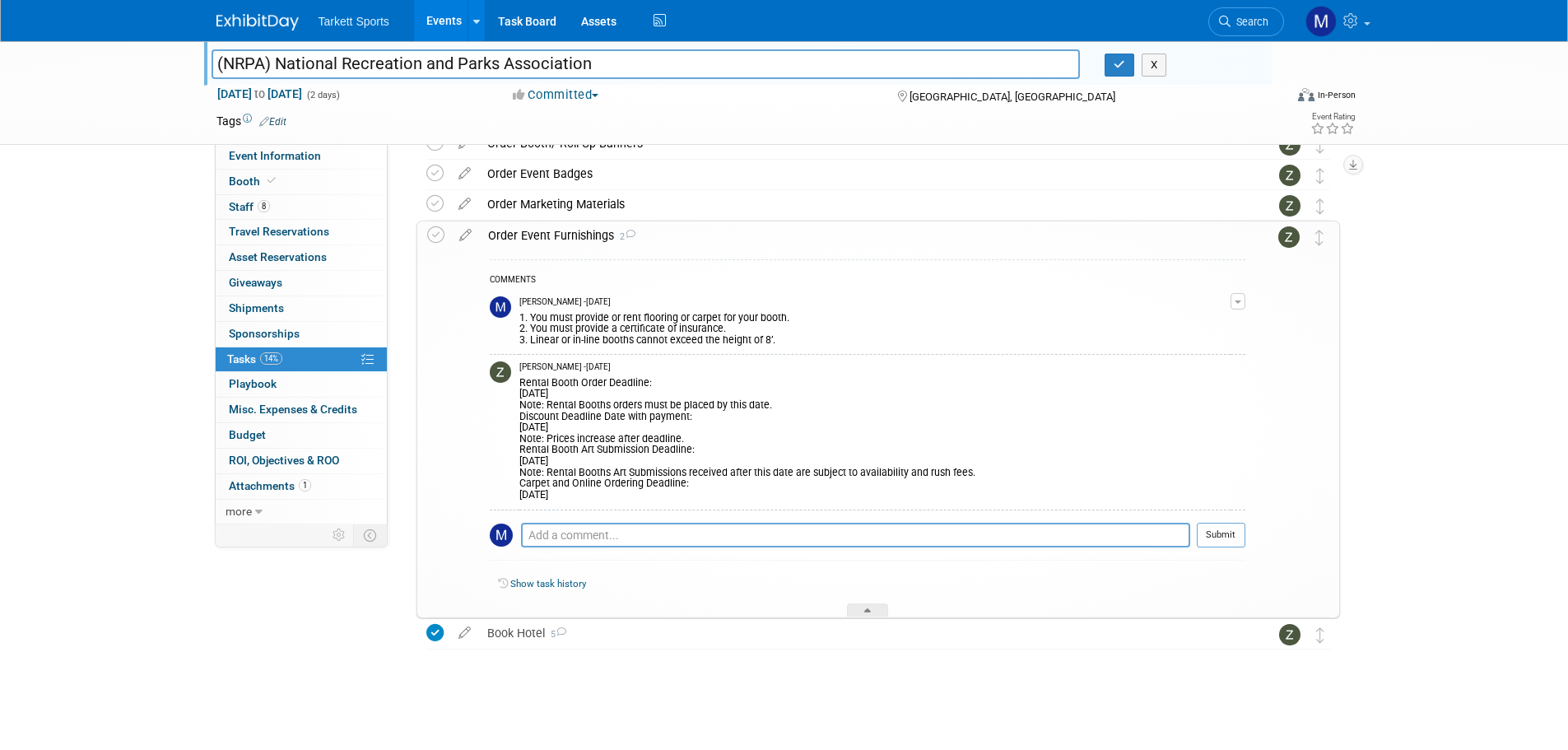
drag, startPoint x: 511, startPoint y: 631, endPoint x: 571, endPoint y: 561, distance: 92.2
click at [511, 631] on div "Book Hotel 5" at bounding box center [863, 633] width 767 height 28
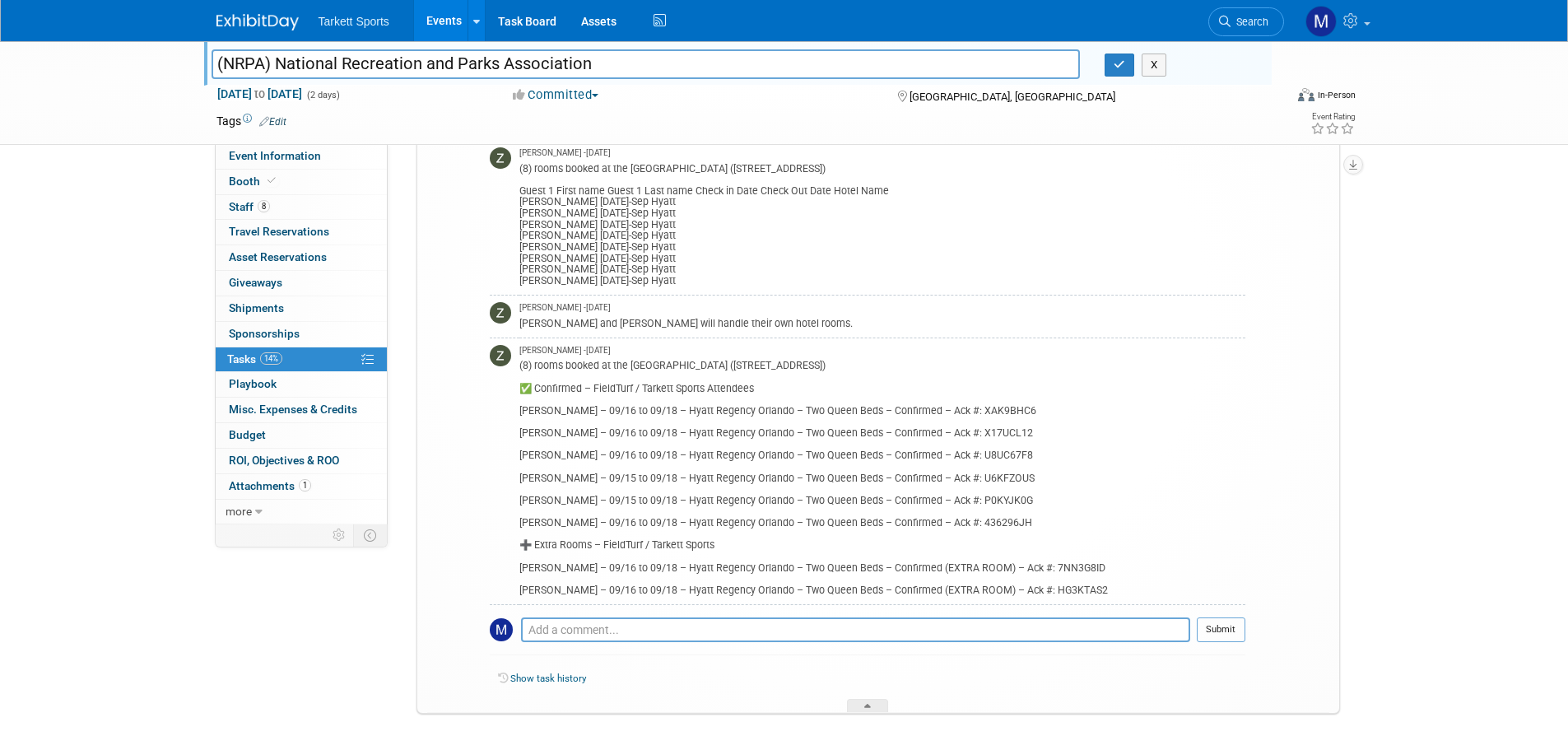
scroll to position [922, 0]
